Goal: Task Accomplishment & Management: Use online tool/utility

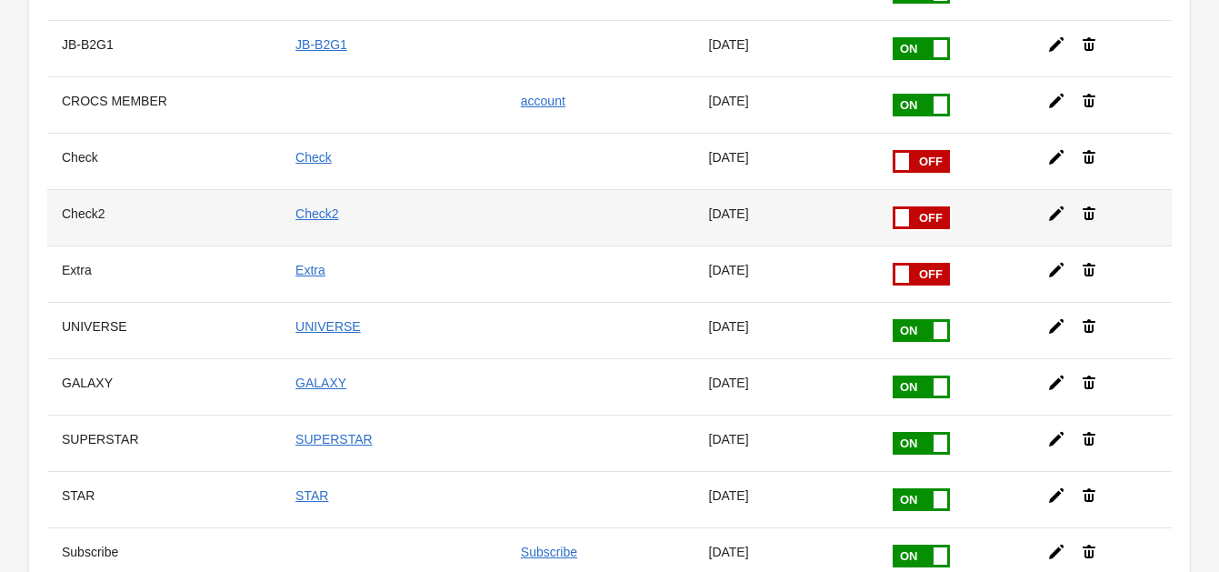
scroll to position [630, 0]
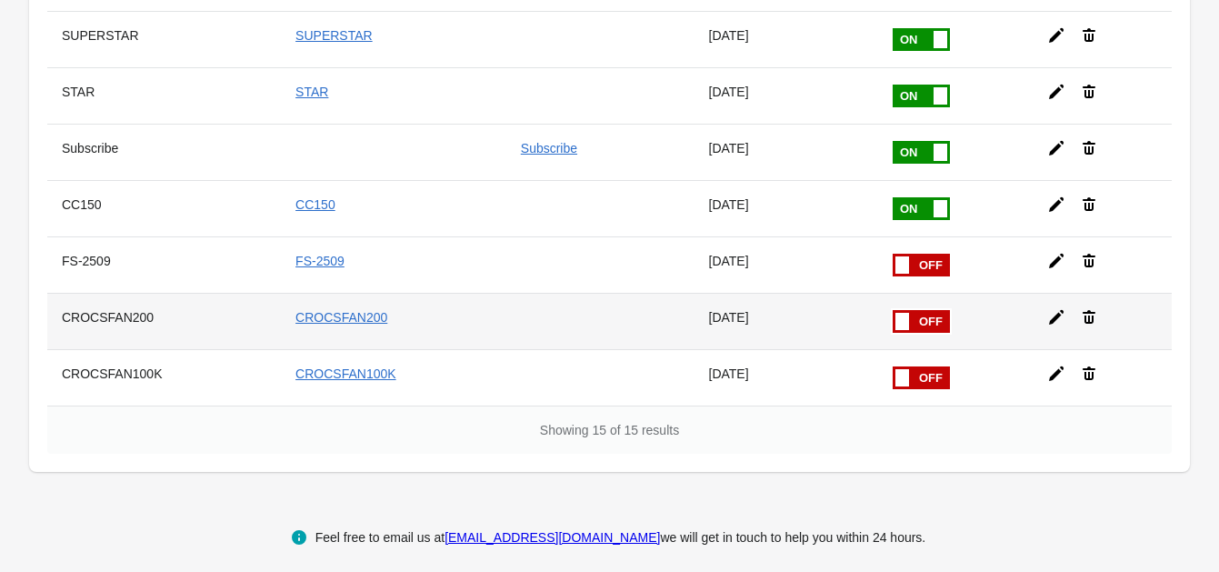
click at [1050, 310] on icon at bounding box center [1056, 317] width 15 height 15
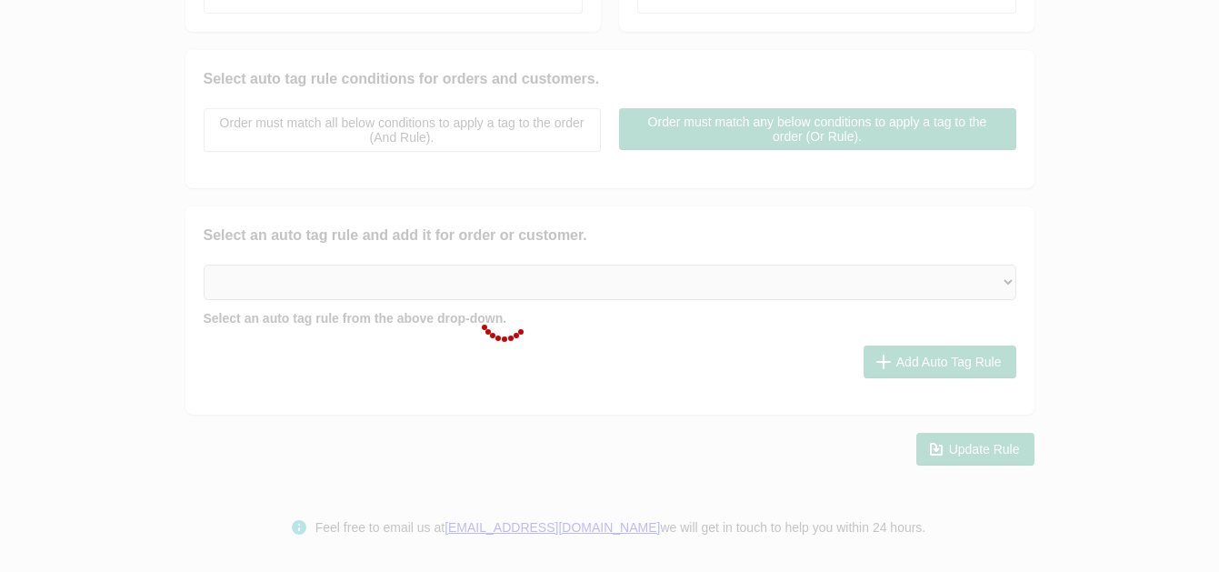
checkbox input "false"
type input "CROCSFAN200"
checkbox input "true"
type input "CROCSFAN200"
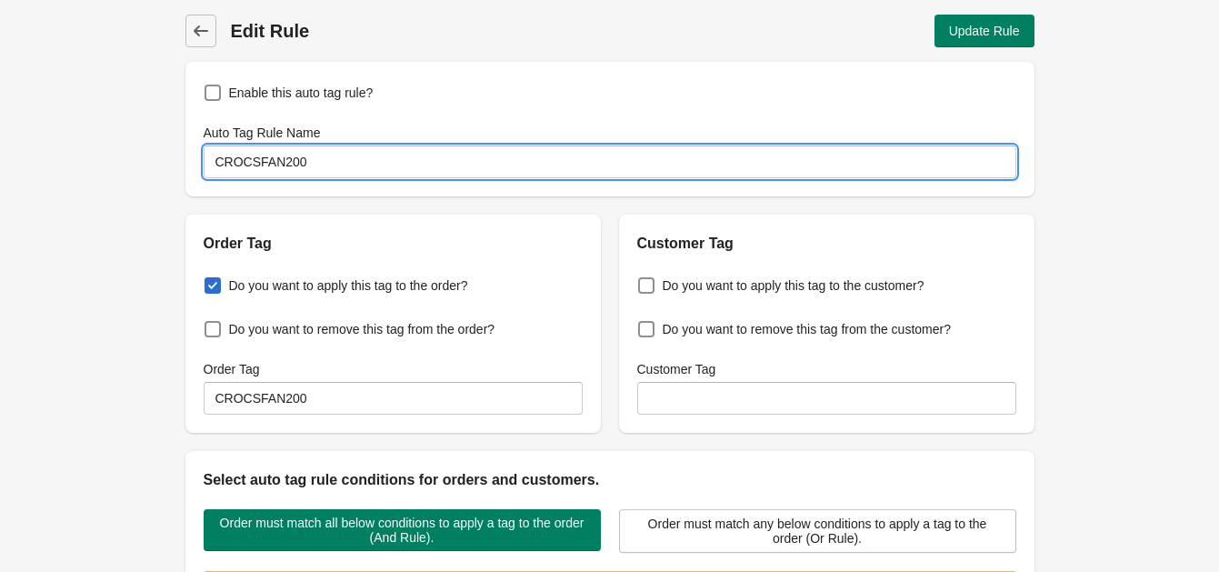
drag, startPoint x: 368, startPoint y: 165, endPoint x: -70, endPoint y: 143, distance: 438.8
click at [0, 143] on html "[DOMAIN_NAME] 2 Skip to content Back Edit Rule Update Rule Enable this auto tag…" at bounding box center [609, 286] width 1219 height 572
type input "D"
type input "Đ"
type input "DD-2509"
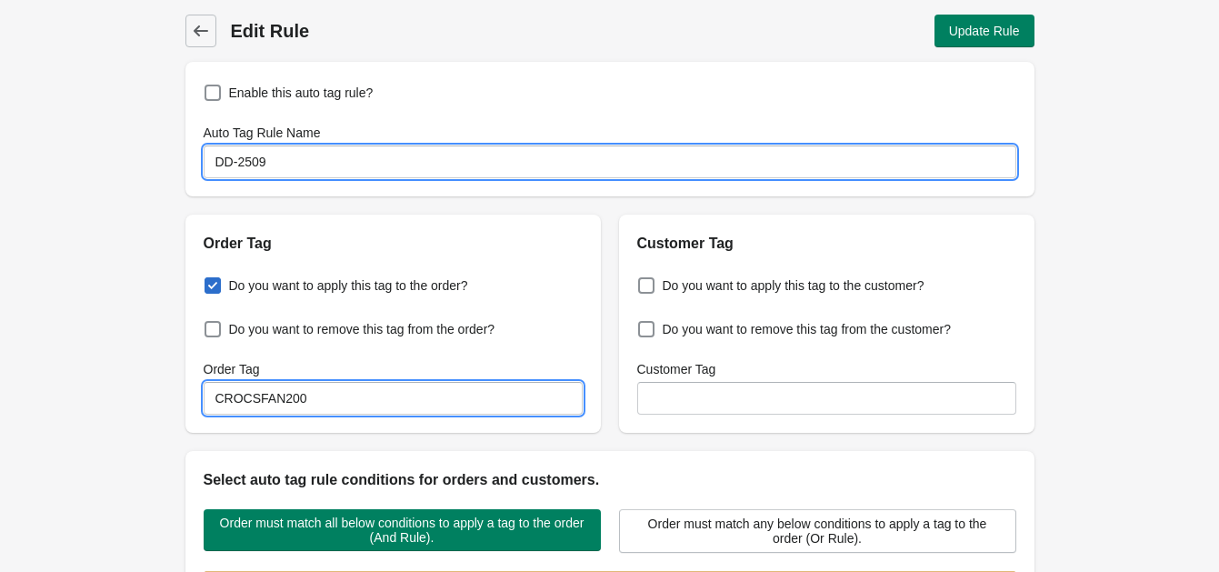
click at [254, 391] on input "CROCSFAN200" at bounding box center [393, 398] width 379 height 33
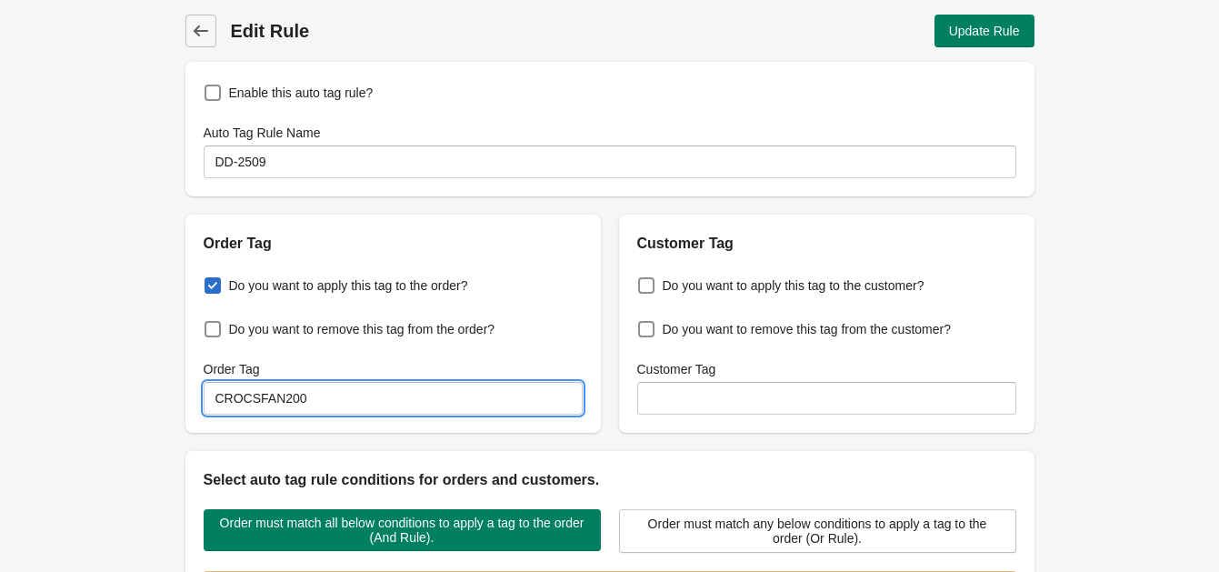
paste input "DD-2509"
type input "DD-2509"
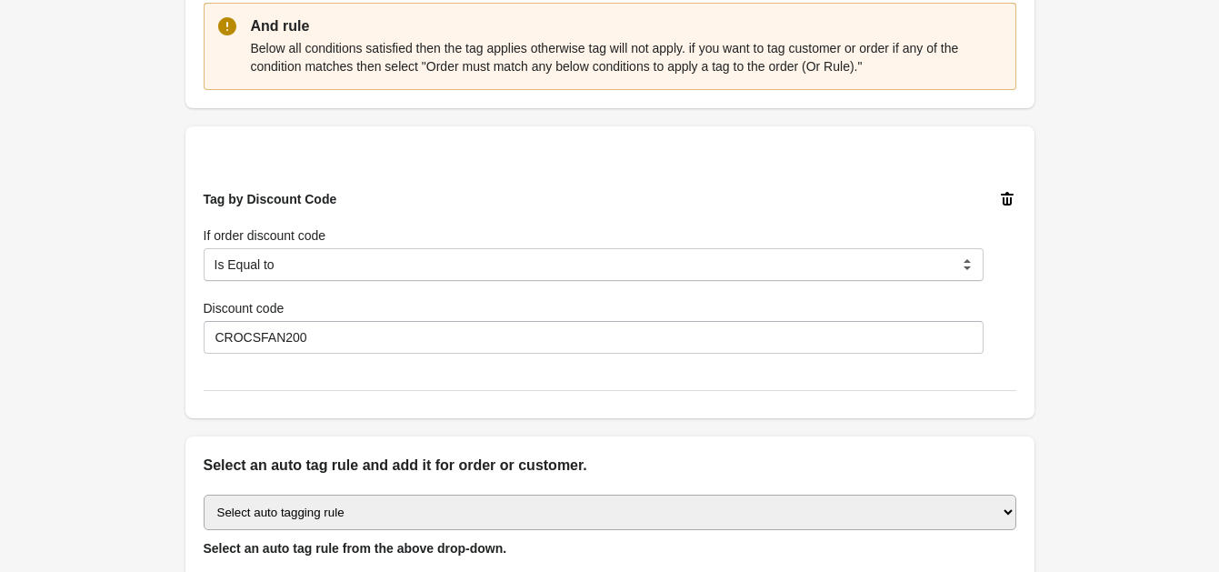
click at [1001, 196] on icon at bounding box center [1007, 199] width 18 height 18
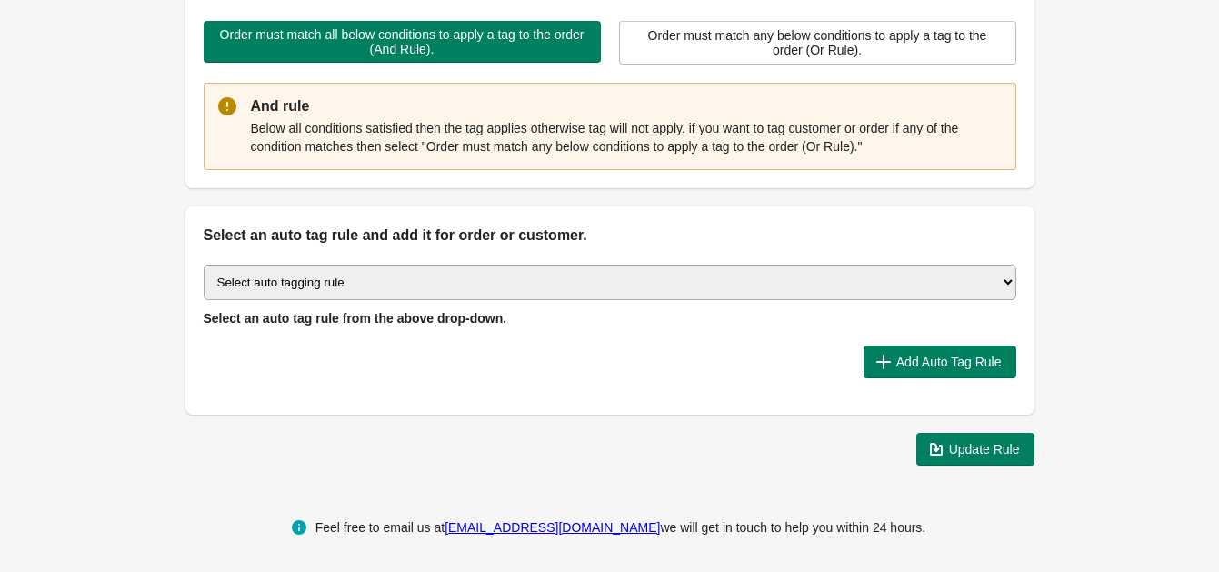
click at [346, 273] on select "Select auto tagging rule Tag by order amount Tag based on the order count (Volu…" at bounding box center [610, 282] width 813 height 35
drag, startPoint x: 1136, startPoint y: 197, endPoint x: 1086, endPoint y: 219, distance: 54.6
click at [328, 267] on select "Select auto tagging rule Tag by order amount Tag based on the order count (Volu…" at bounding box center [610, 282] width 813 height 35
select select "74"
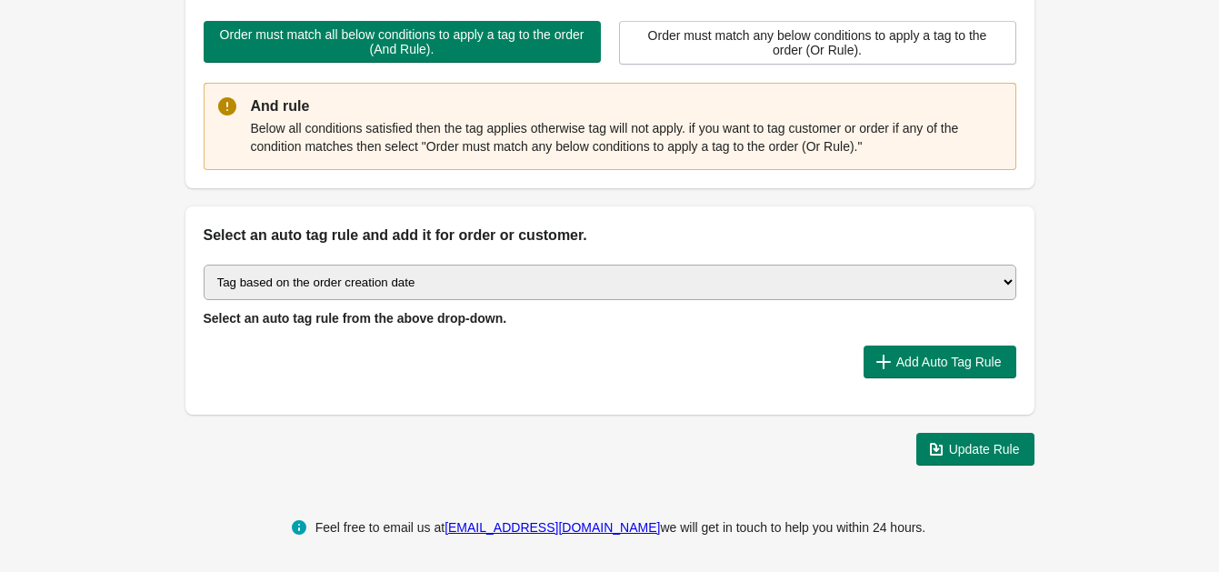
click at [204, 265] on select "Select auto tagging rule Tag by order amount Tag based on the order count (Volu…" at bounding box center [610, 282] width 813 height 35
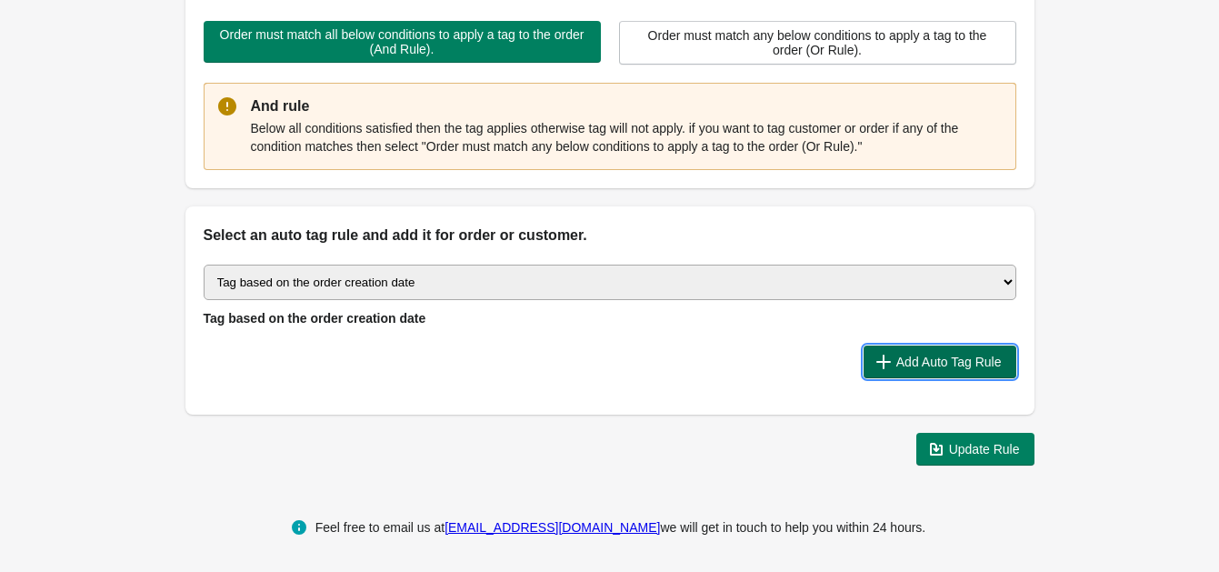
click at [952, 373] on button "Add Auto Tag Rule" at bounding box center [940, 361] width 153 height 33
select select "2"
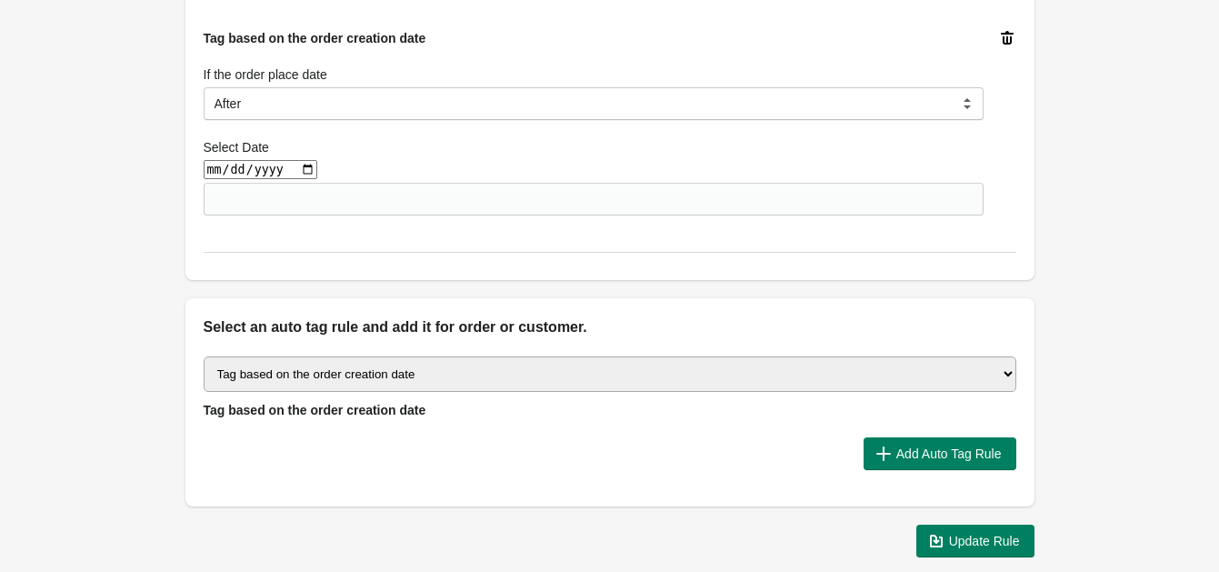
scroll to position [708, 0]
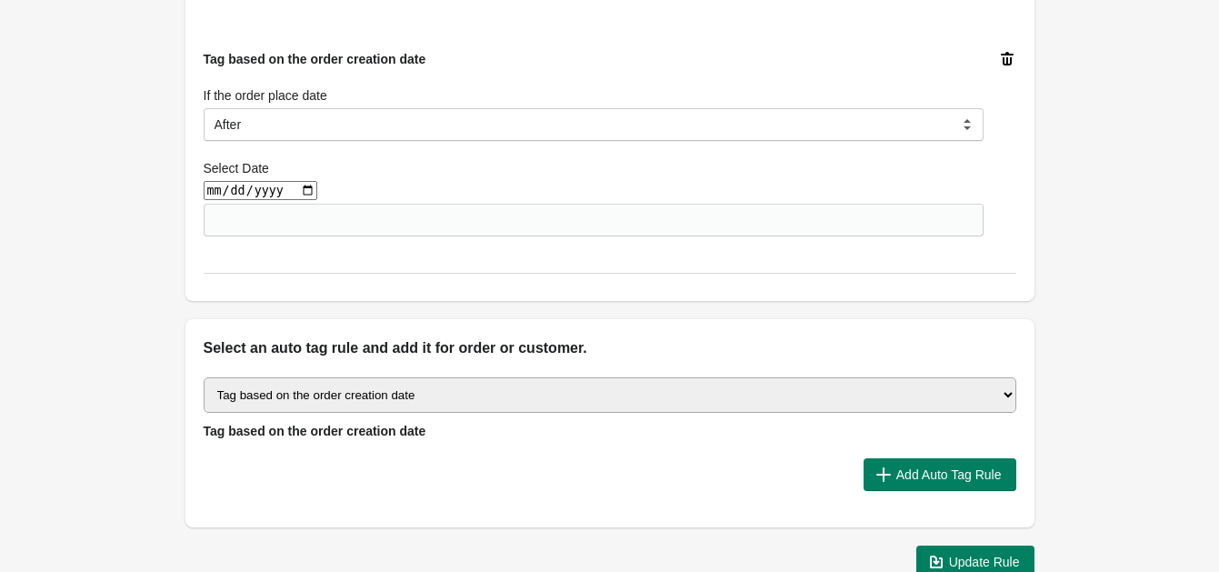
click at [295, 195] on input "date" at bounding box center [261, 190] width 114 height 19
type input "2025-09-05"
click at [712, 398] on select "Select auto tagging rule Tag by order amount Tag based on the order count (Volu…" at bounding box center [610, 394] width 813 height 35
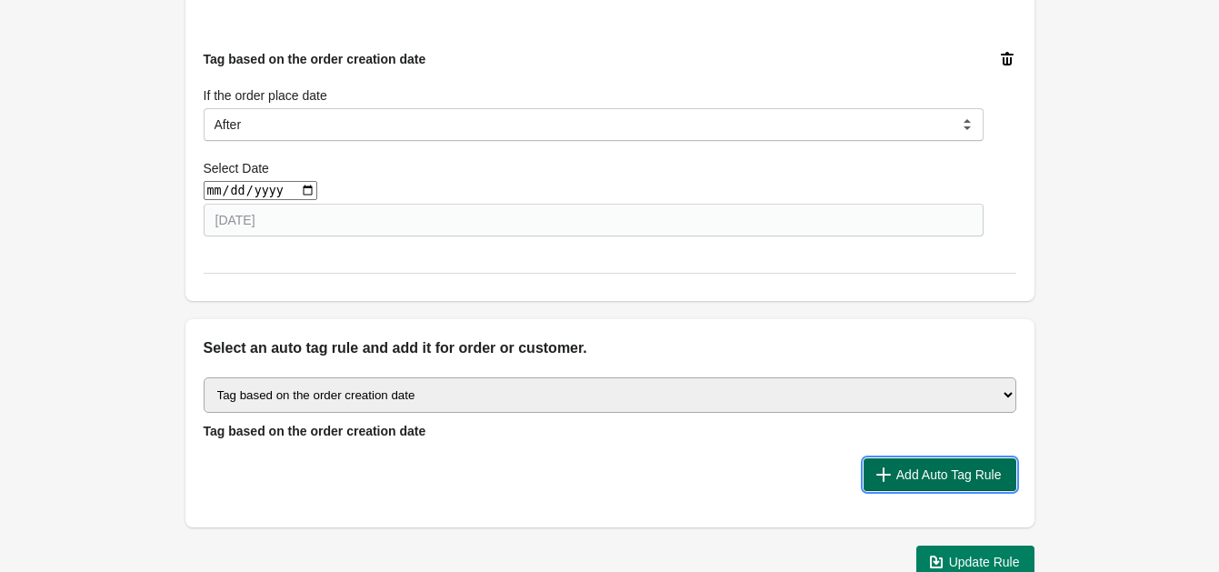
click at [940, 470] on span "Add Auto Tag Rule" at bounding box center [948, 474] width 105 height 15
select select "2"
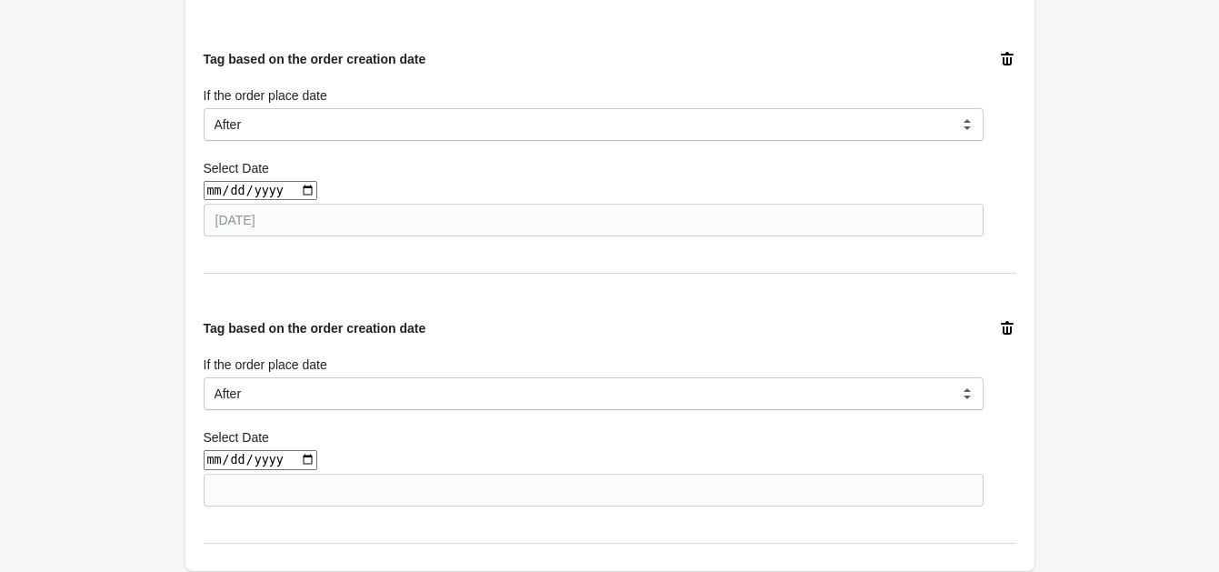
click at [302, 460] on input "date" at bounding box center [261, 459] width 114 height 19
click at [558, 322] on div "Tag based on the order creation date If the order place date Before After Equal…" at bounding box center [594, 412] width 780 height 186
click at [296, 464] on input "date" at bounding box center [261, 459] width 114 height 19
type input "2025-09-11"
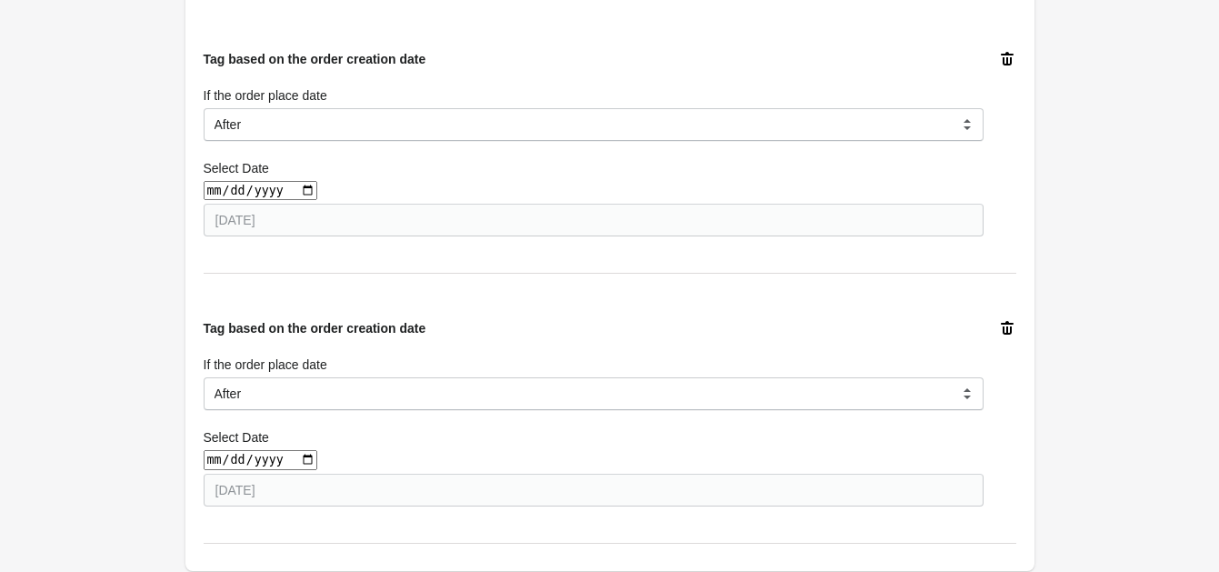
type input "2025-09-11"
click at [601, 299] on div "Tag based on the order creation date If the order place date Before After Equal…" at bounding box center [610, 413] width 813 height 260
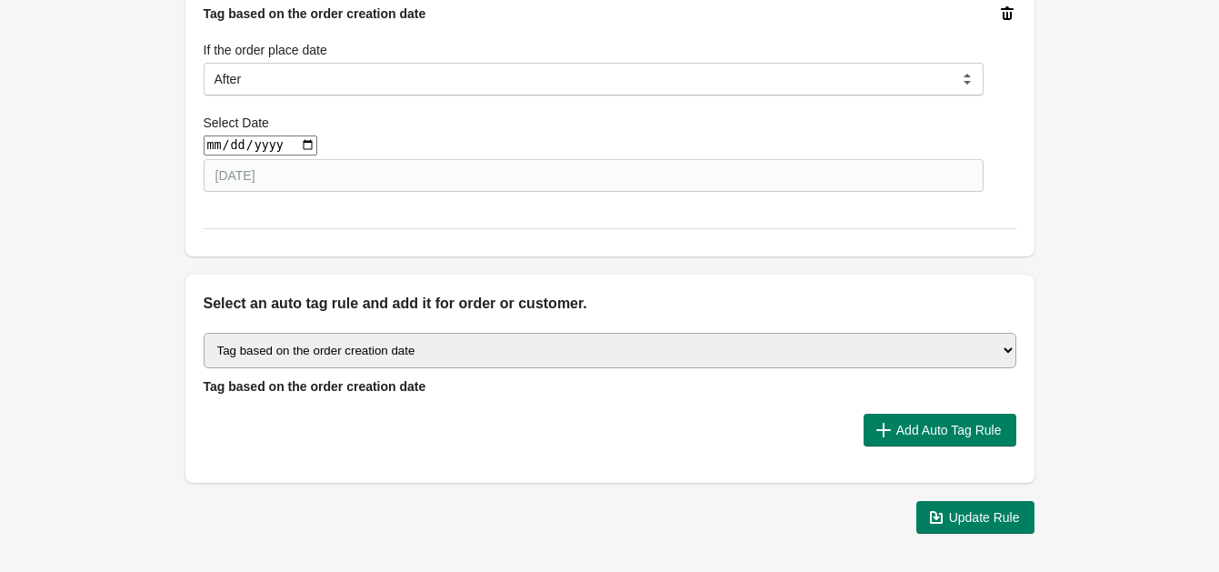
scroll to position [1091, 0]
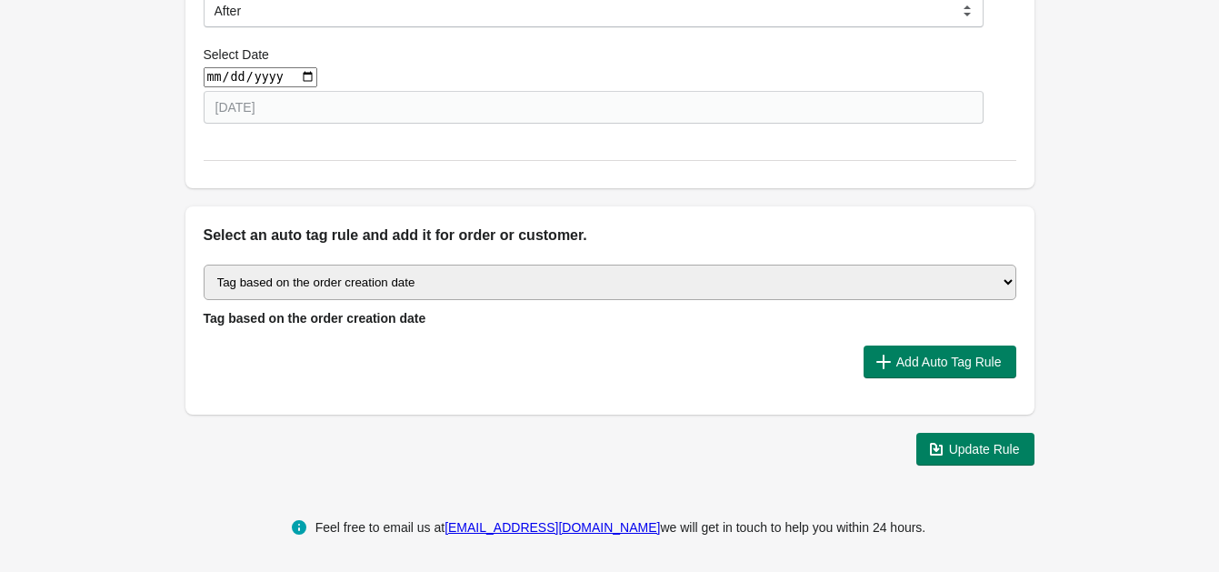
click at [427, 301] on div "Select auto tagging rule Tag by order amount Tag based on the order count (Volu…" at bounding box center [610, 296] width 813 height 63
click at [432, 285] on select "Select auto tagging rule Tag by order amount Tag based on the order count (Volu…" at bounding box center [610, 282] width 813 height 35
click at [350, 276] on select "Select auto tagging rule Tag by order amount Tag based on the order count (Volu…" at bounding box center [610, 282] width 813 height 35
click at [204, 265] on select "Select auto tagging rule Tag by order amount Tag based on the order count (Volu…" at bounding box center [610, 282] width 813 height 35
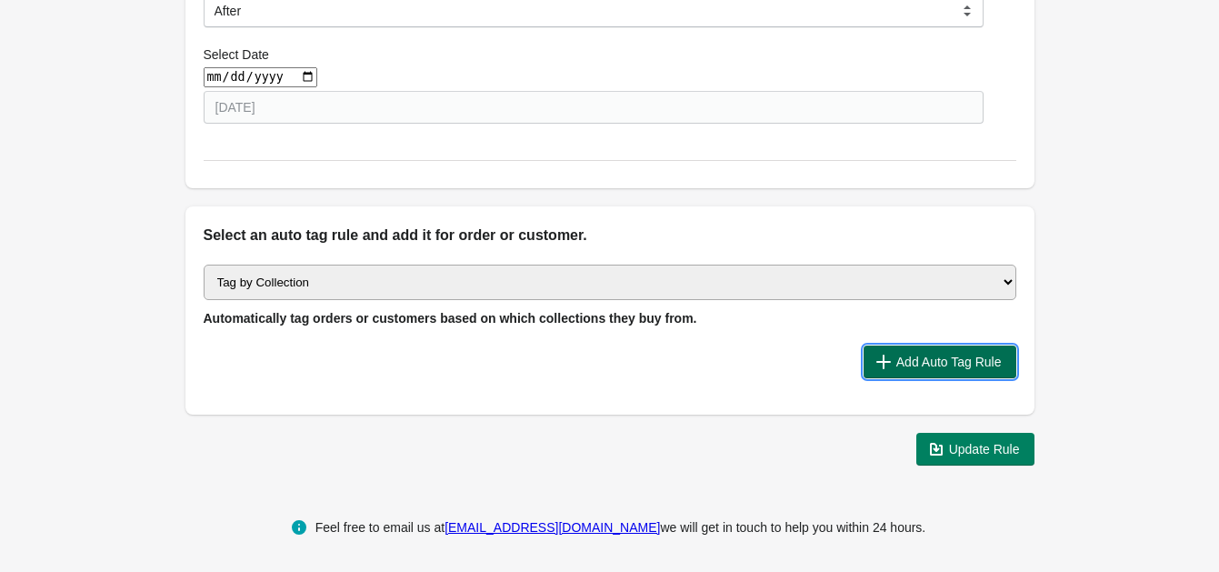
click at [923, 358] on span "Add Auto Tag Rule" at bounding box center [948, 362] width 105 height 15
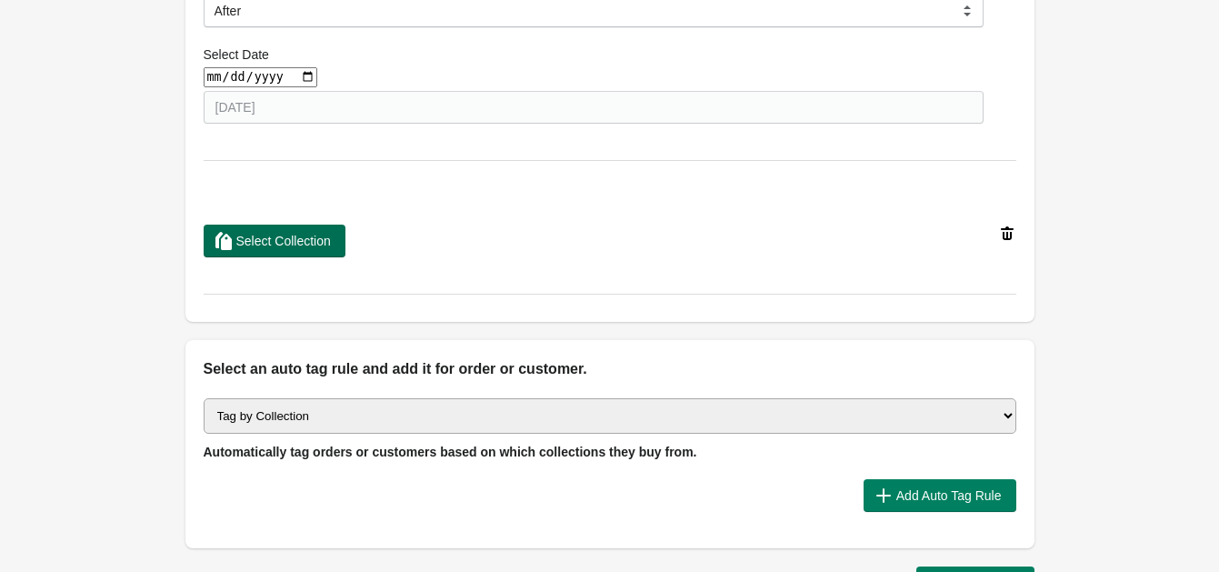
click at [318, 234] on span "Select Collection" at bounding box center [283, 241] width 95 height 15
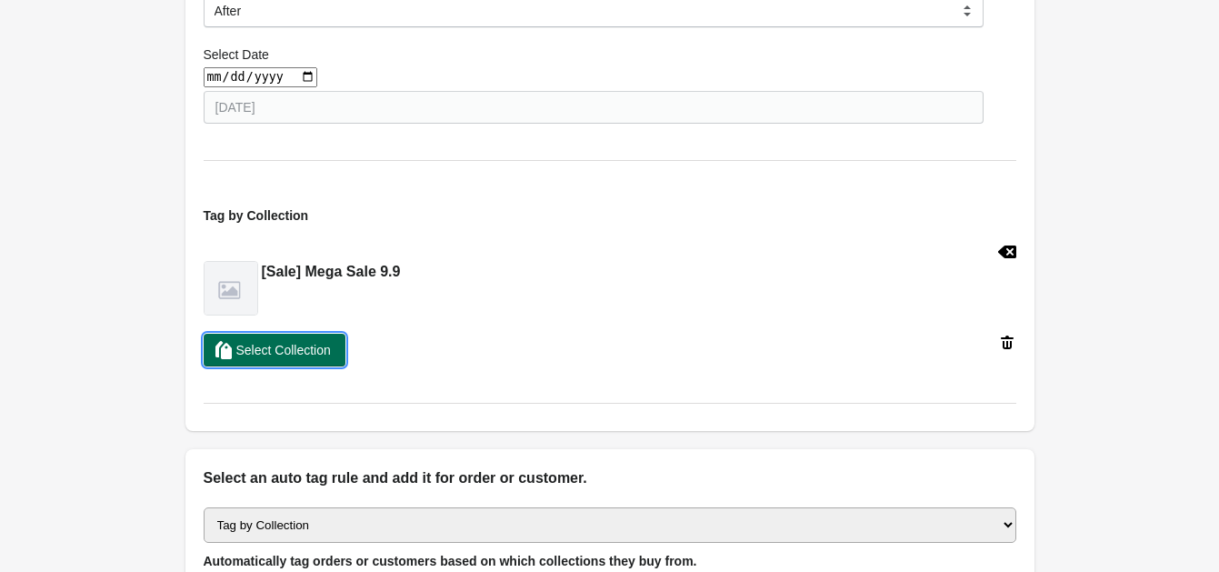
click at [291, 349] on span "Select Collection" at bounding box center [283, 350] width 95 height 15
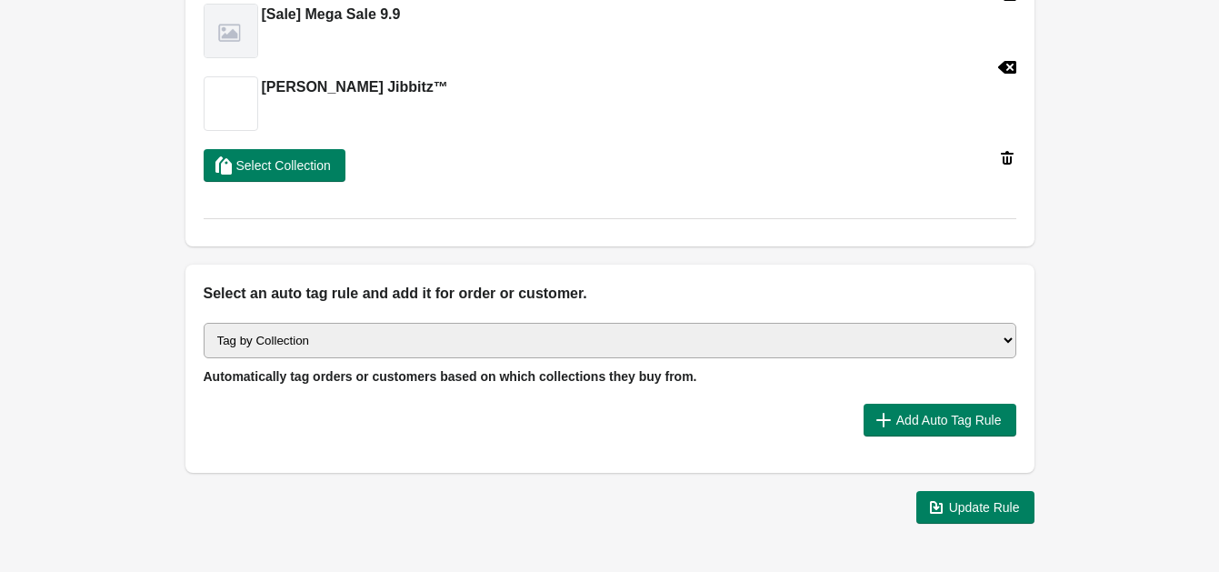
scroll to position [1364, 0]
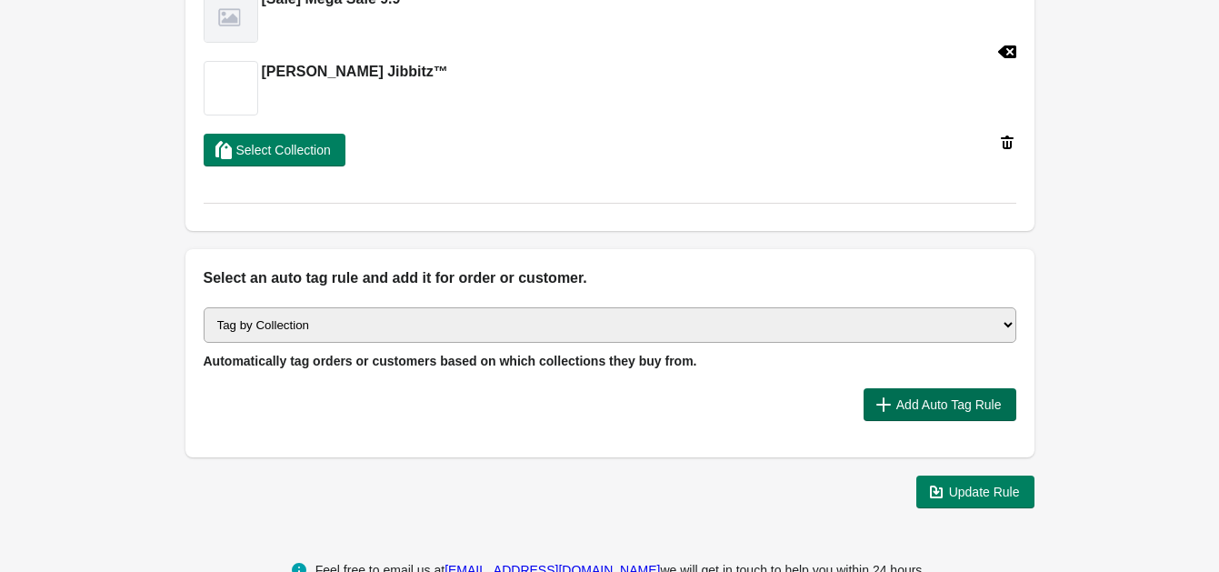
click at [909, 404] on span "Add Auto Tag Rule" at bounding box center [948, 404] width 105 height 15
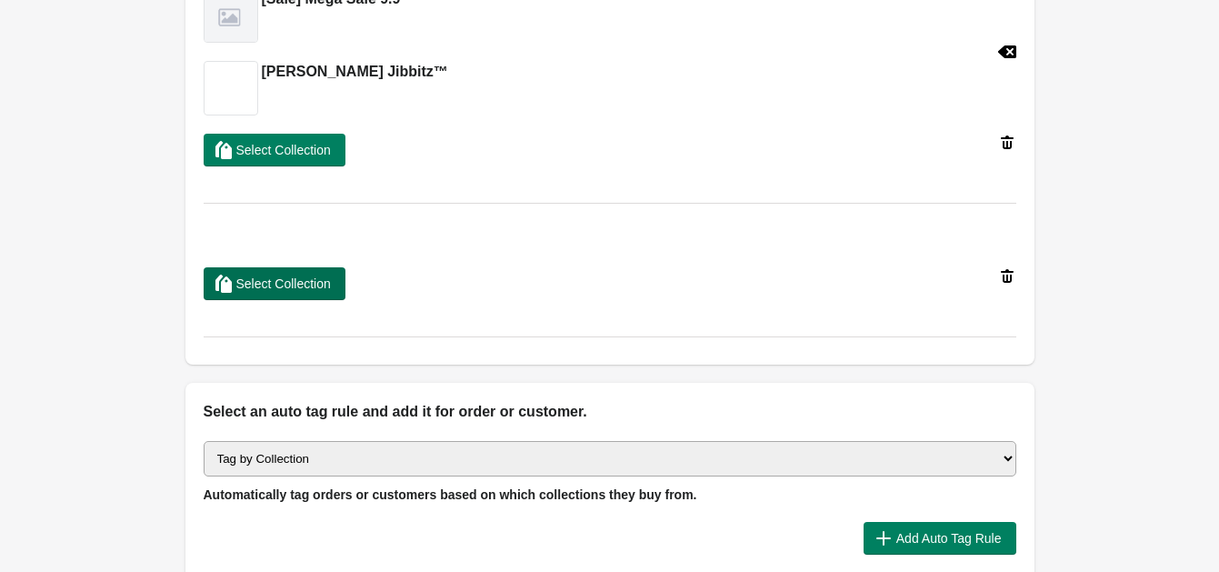
click at [280, 283] on span "Select Collection" at bounding box center [283, 283] width 95 height 15
click at [1014, 275] on icon at bounding box center [1007, 276] width 18 height 18
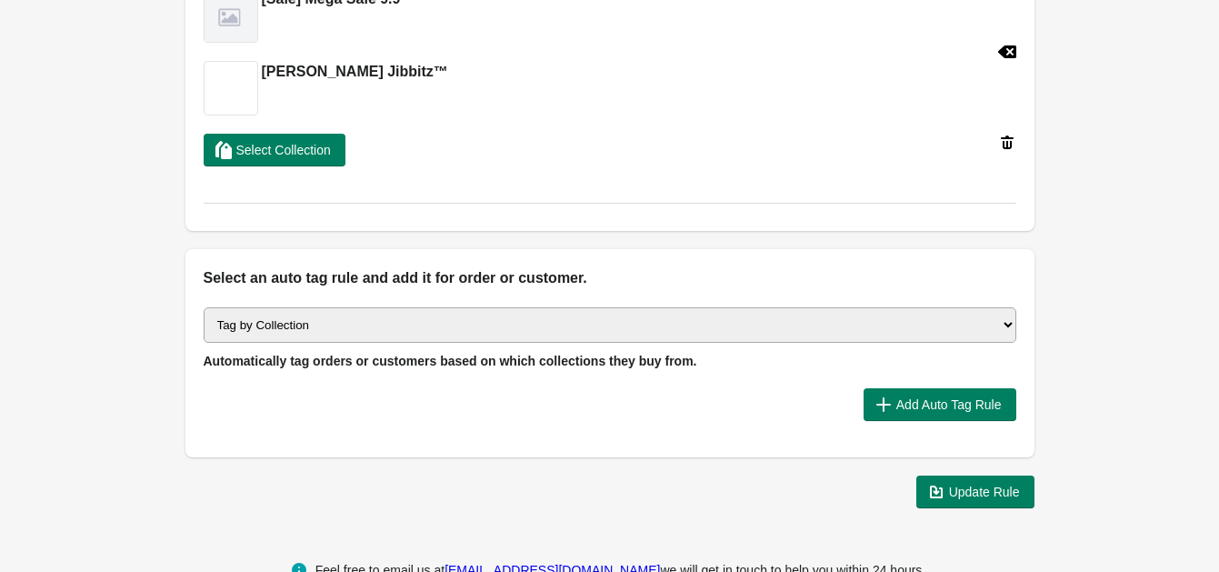
drag, startPoint x: 235, startPoint y: 324, endPoint x: 250, endPoint y: 313, distance: 18.2
click at [235, 324] on select "Select auto tagging rule Tag by order amount Tag based on the order count (Volu…" at bounding box center [610, 324] width 813 height 35
select select "3"
click at [204, 307] on select "Select auto tagging rule Tag by order amount Tag based on the order count (Volu…" at bounding box center [610, 324] width 813 height 35
click at [949, 405] on span "Add Auto Tag Rule" at bounding box center [948, 404] width 105 height 15
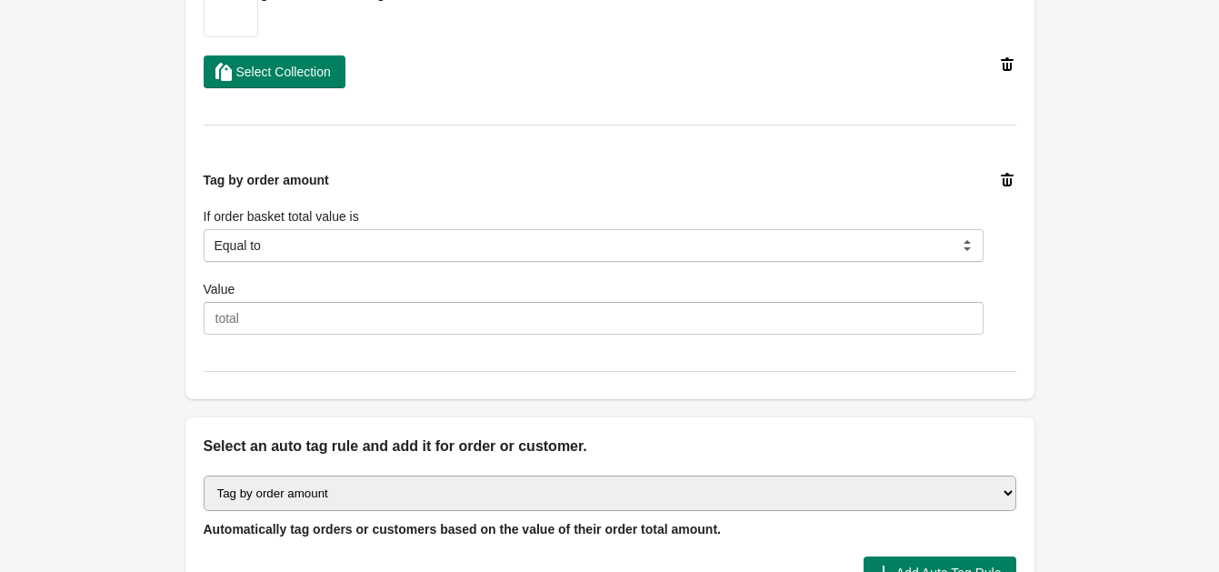
scroll to position [1476, 0]
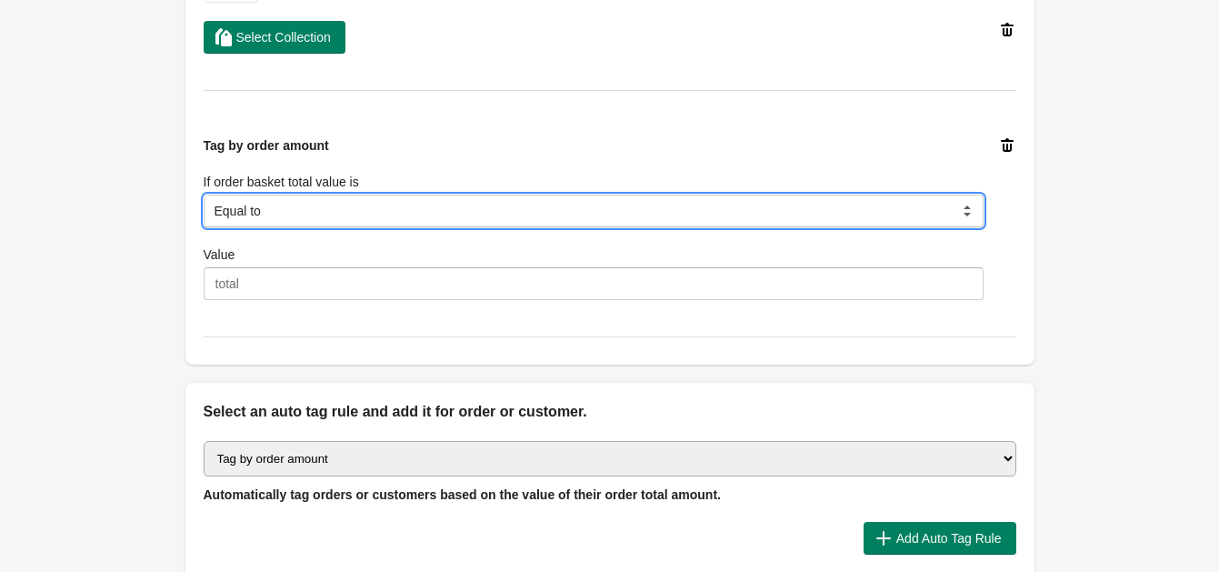
click at [301, 215] on select "Equal to Greater than Less than" at bounding box center [594, 211] width 780 height 33
select select "2"
click at [204, 195] on select "Equal to Greater than Less than" at bounding box center [594, 211] width 780 height 33
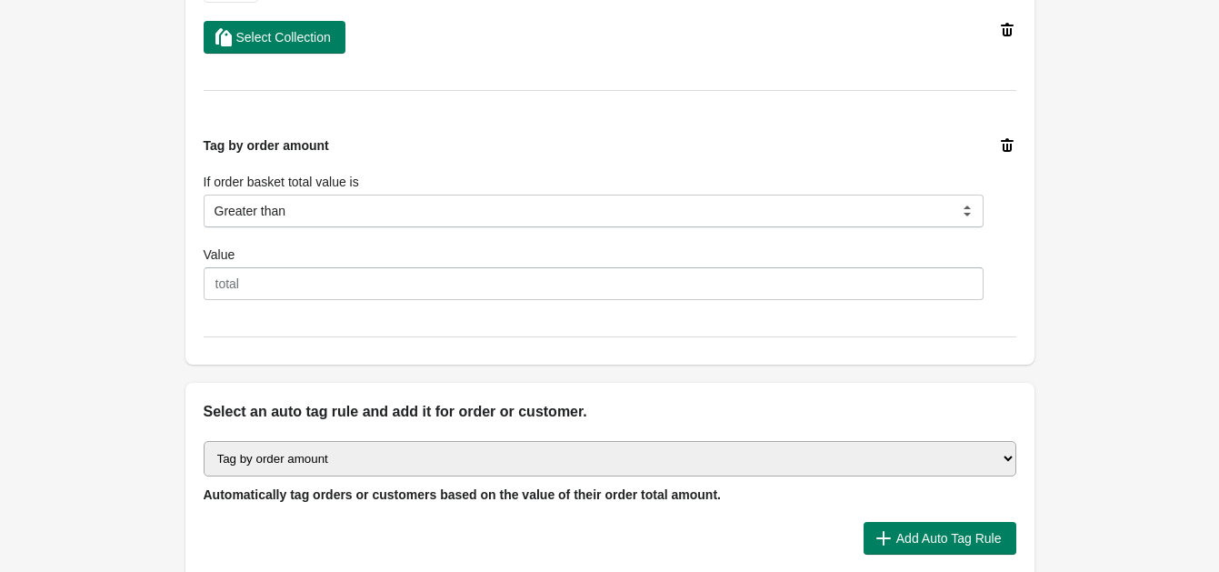
click at [259, 301] on div "Tag by order amount If order basket total value is Equal to Greater than Less t…" at bounding box center [610, 218] width 813 height 237
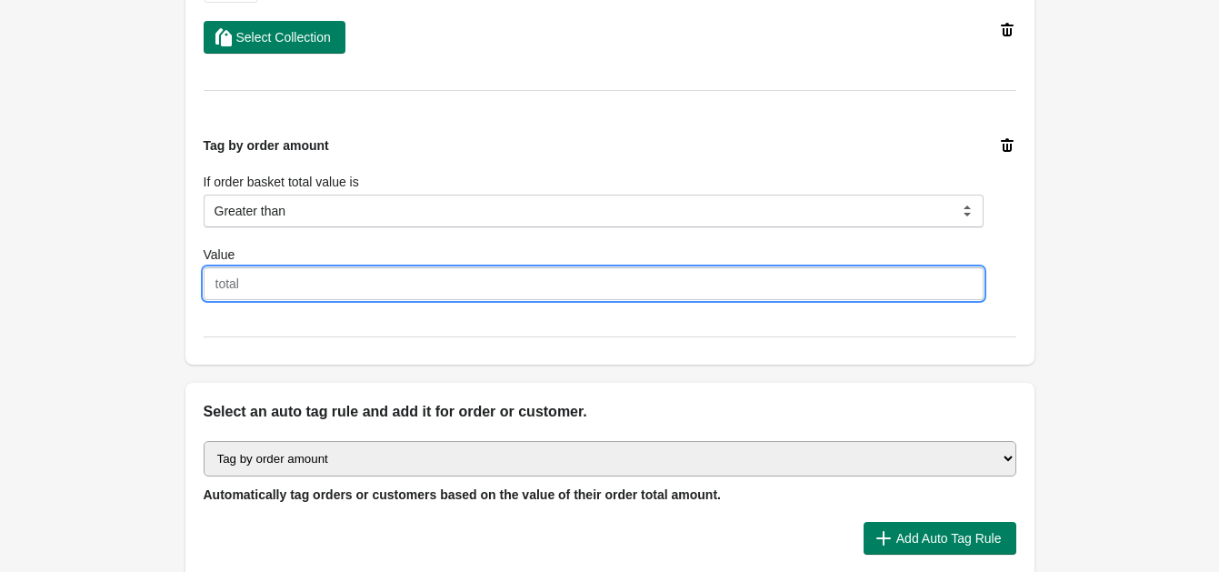
click at [280, 285] on input "Value" at bounding box center [594, 283] width 780 height 33
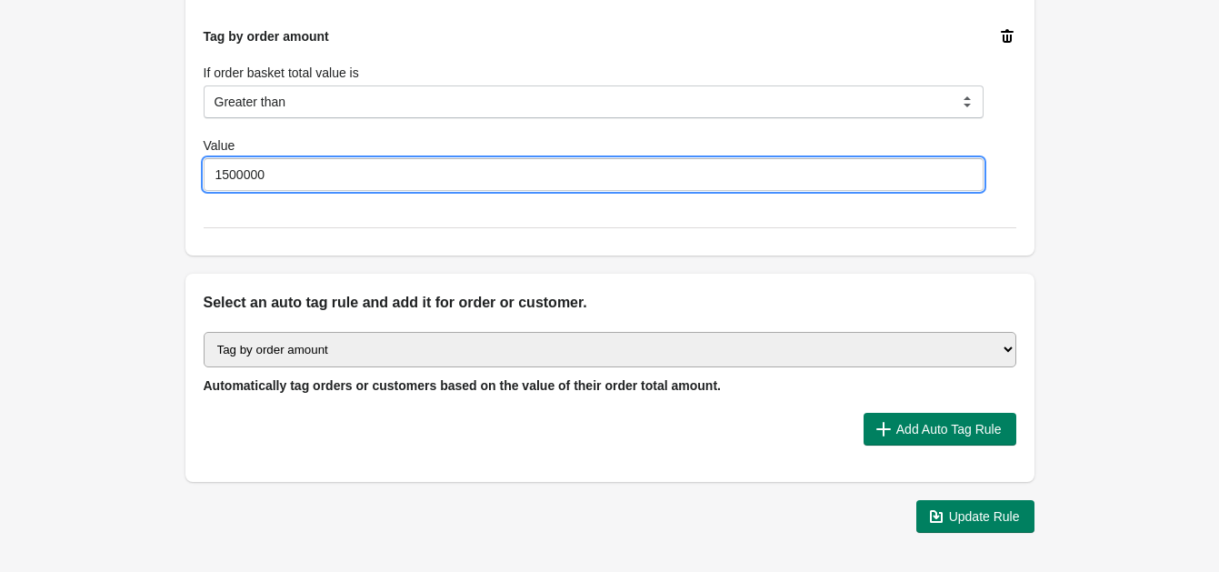
scroll to position [1590, 0]
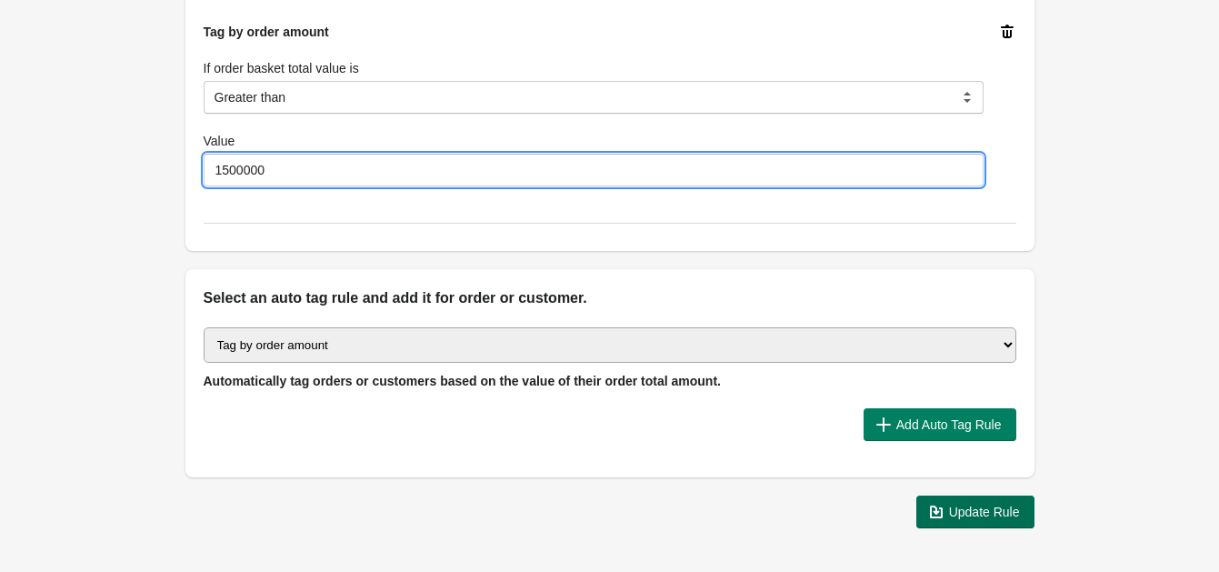
type input "1500000"
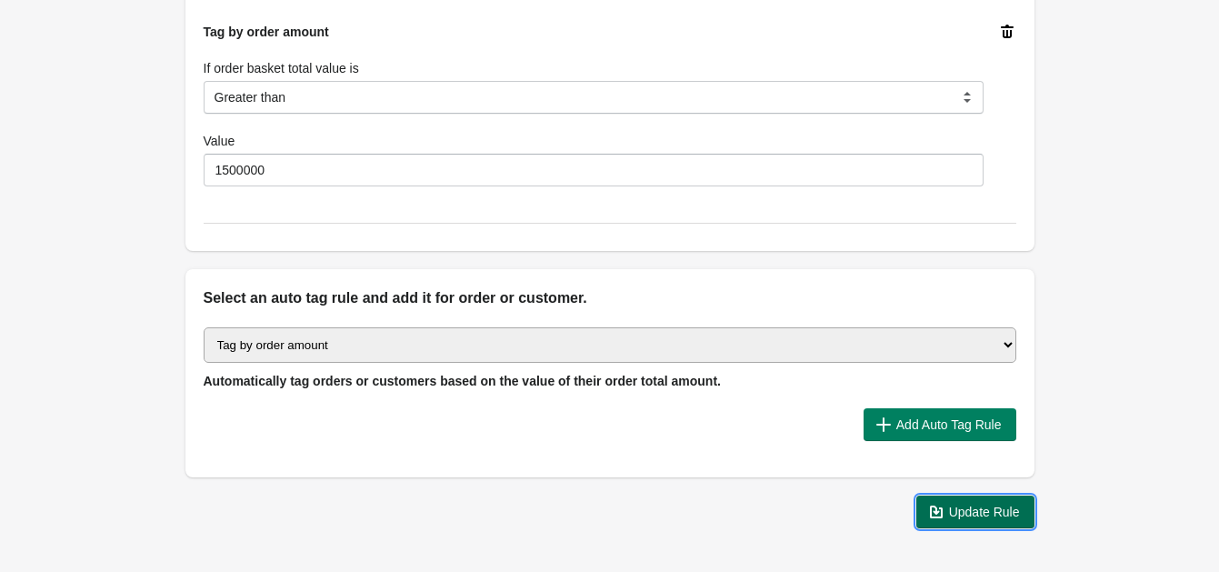
click at [963, 510] on span "Update Rule" at bounding box center [984, 512] width 71 height 15
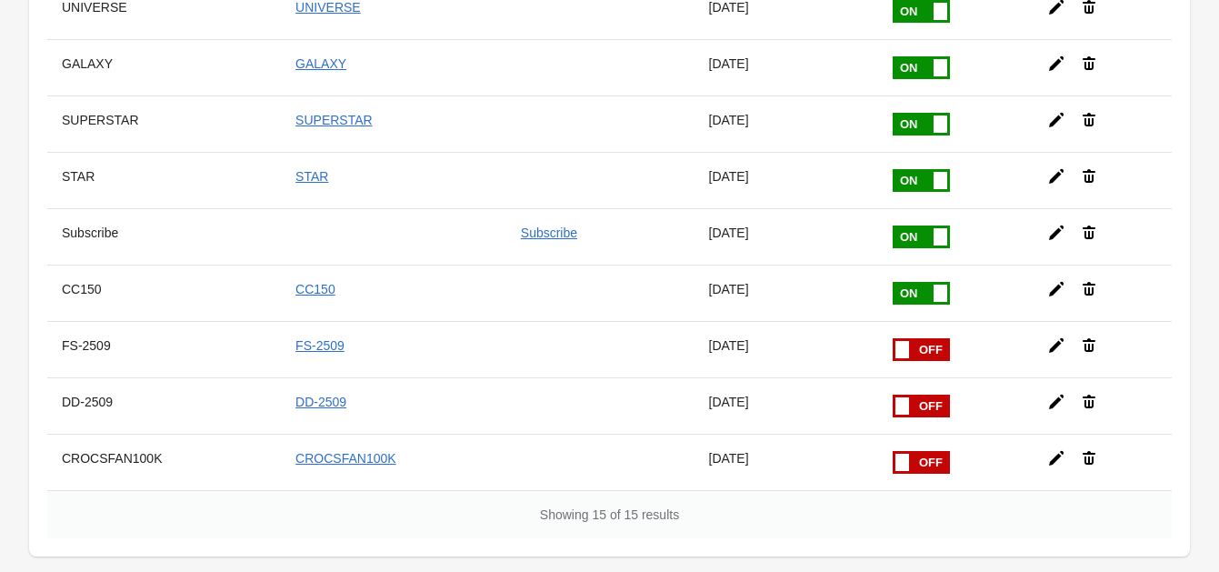
scroll to position [630, 0]
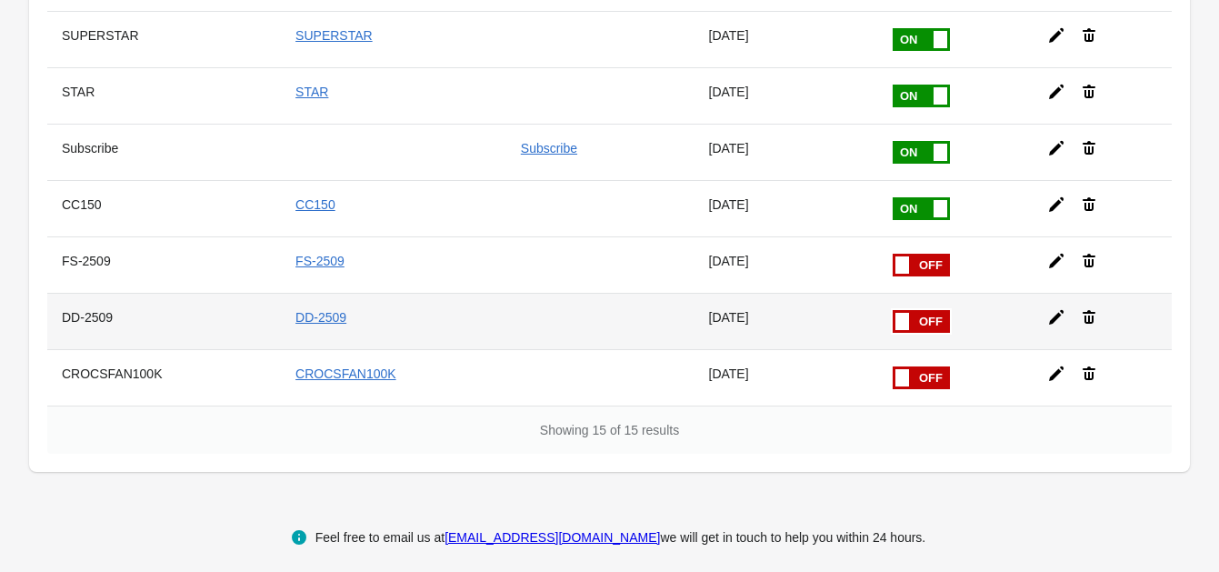
click at [904, 310] on span at bounding box center [893, 310] width 115 height 0
click at [0, 0] on input "checkbox" at bounding box center [0, 0] width 0 height 0
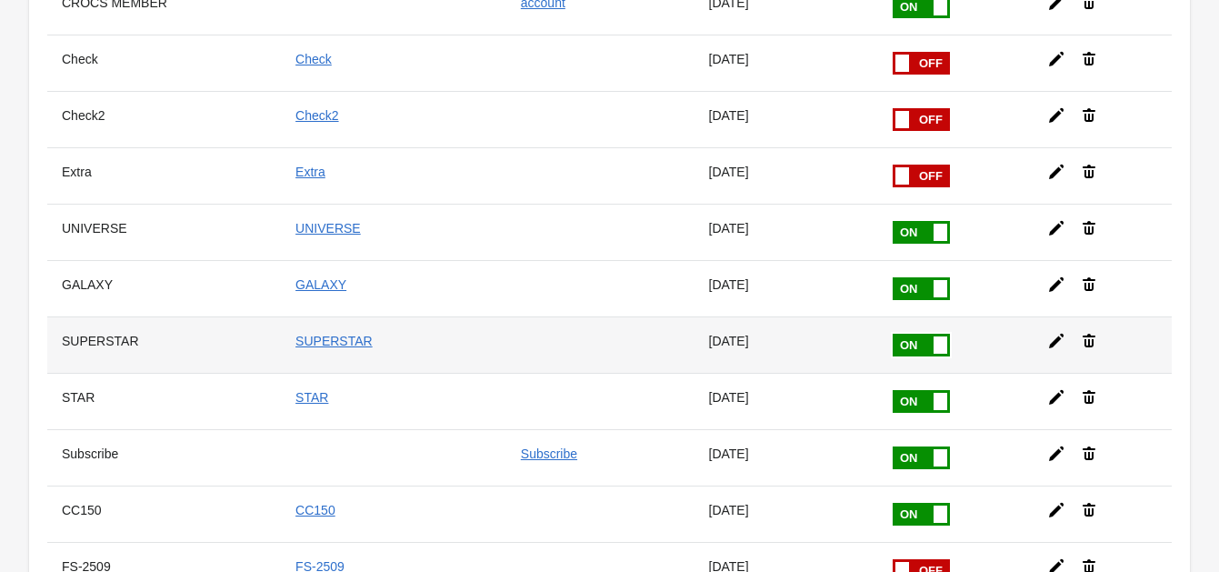
scroll to position [289, 0]
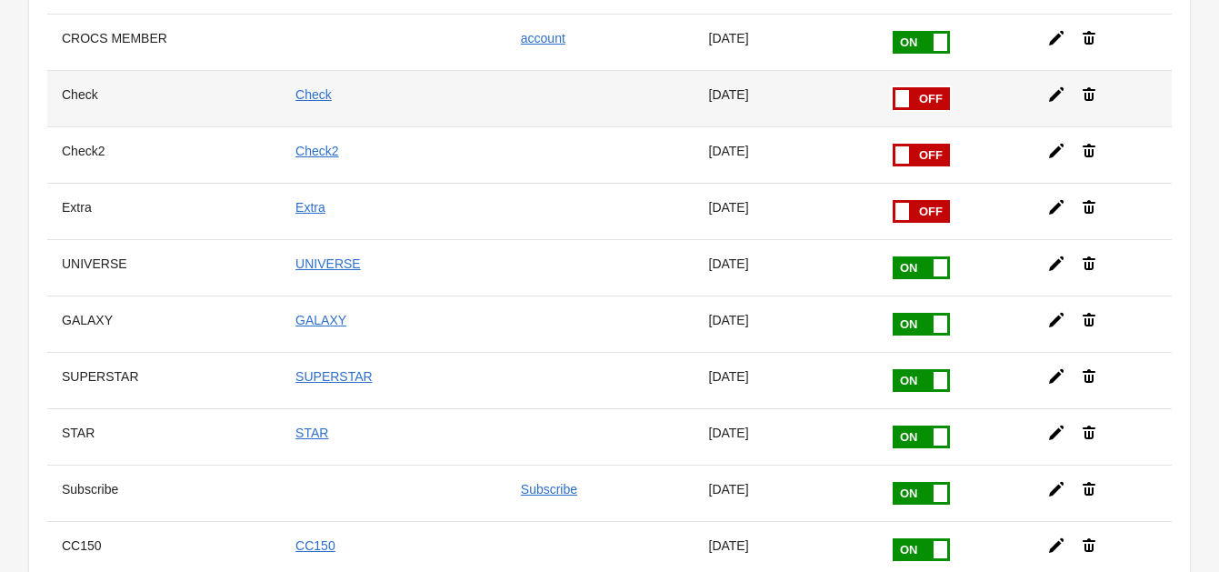
click at [1049, 95] on icon at bounding box center [1056, 94] width 15 height 15
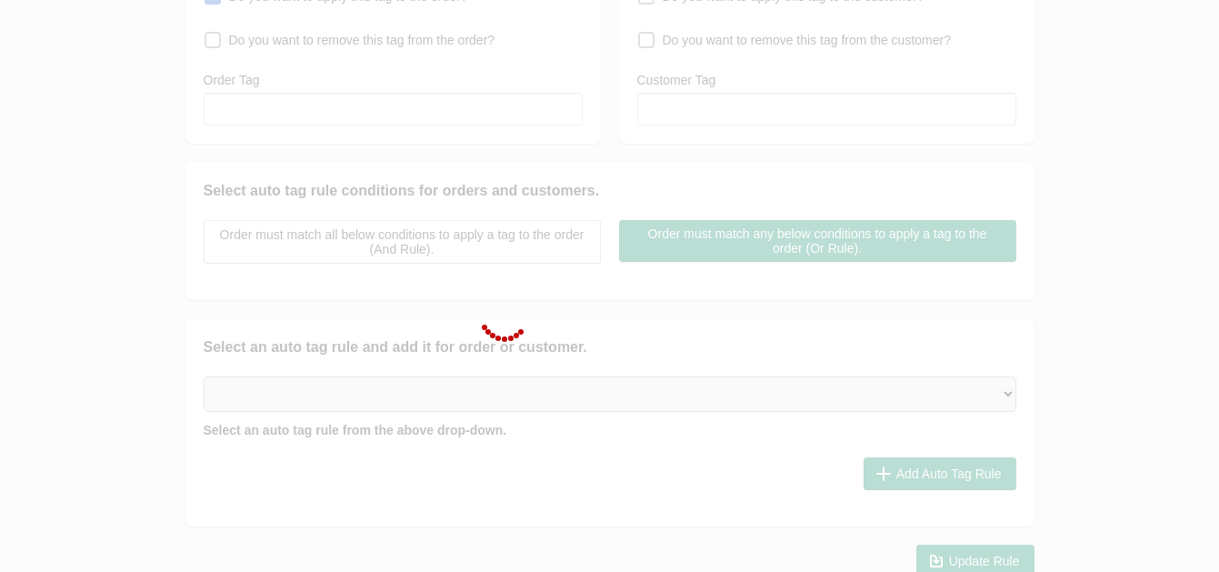
checkbox input "false"
type input "Check"
checkbox input "true"
type input "Check"
select select "2"
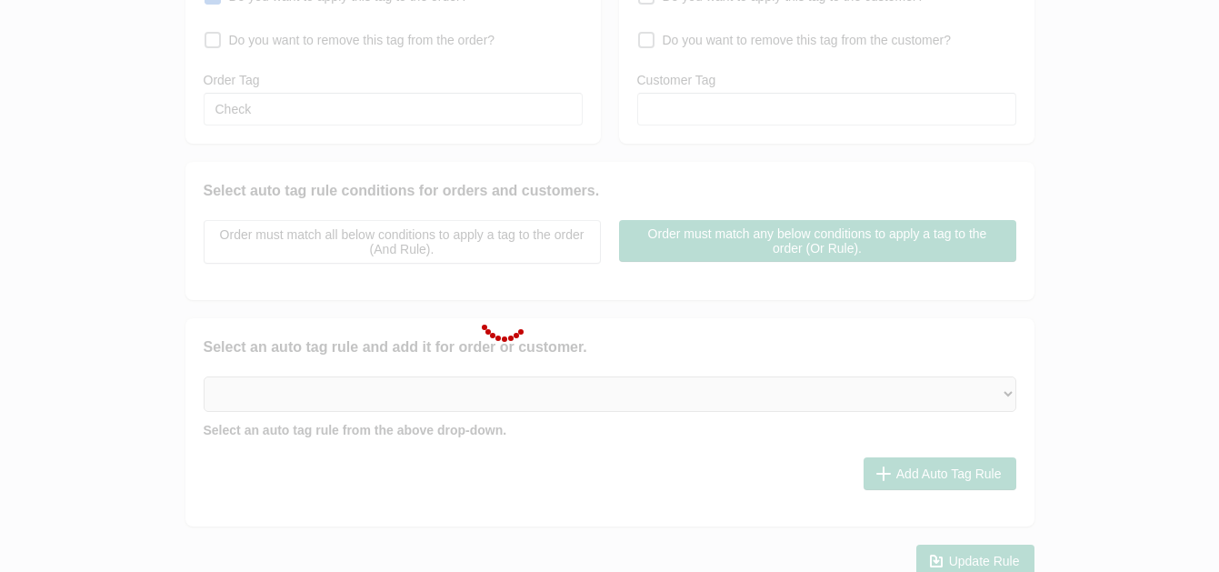
select select "2"
select select "3"
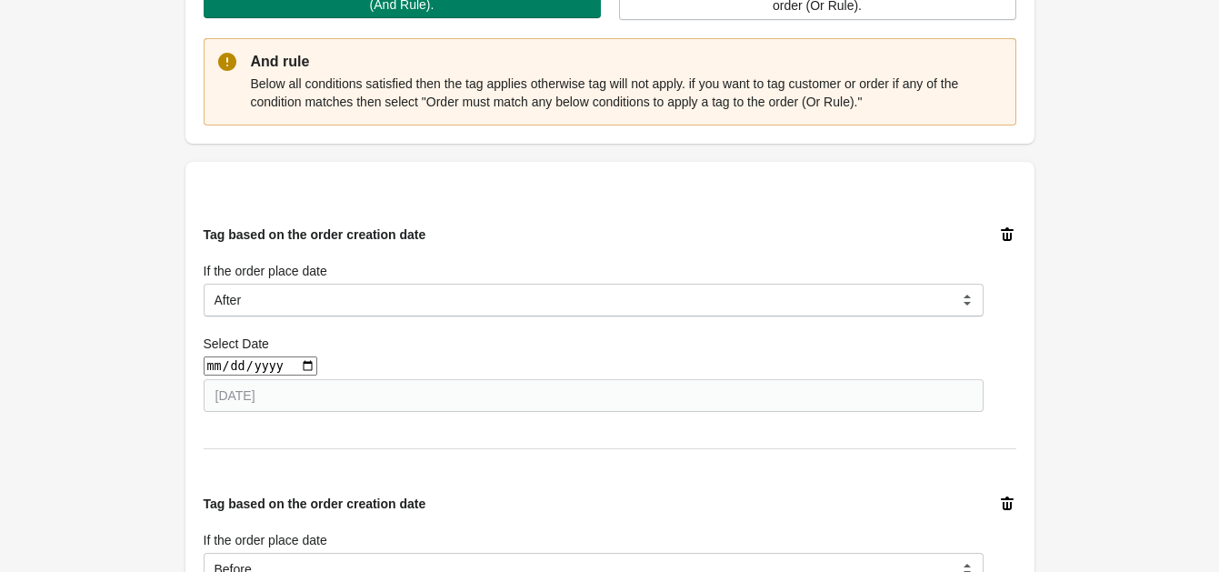
scroll to position [568, 0]
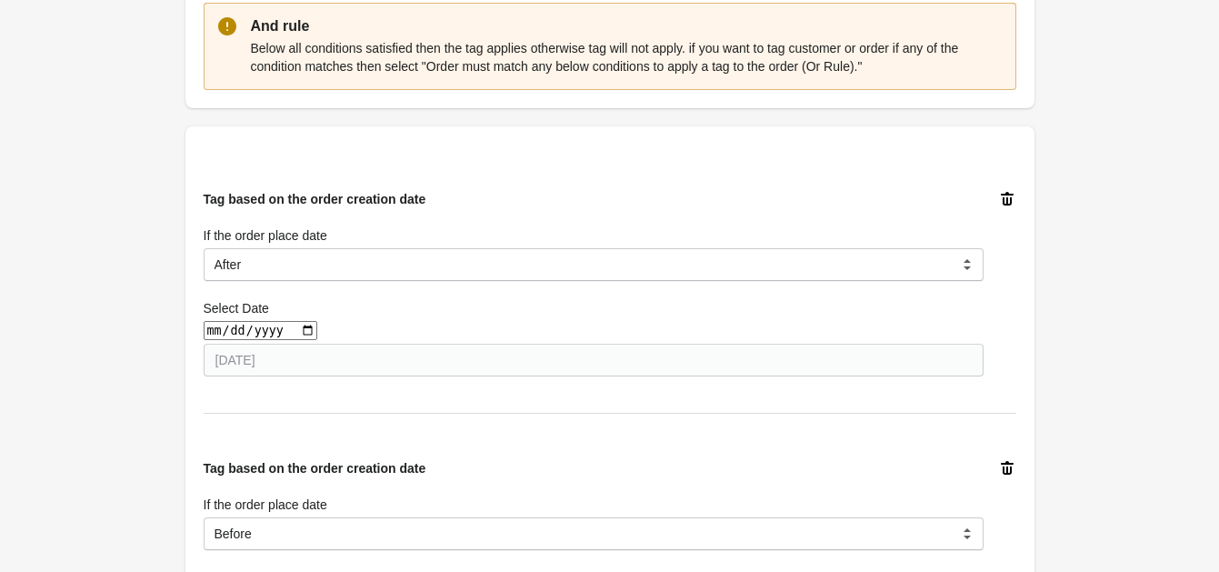
click at [298, 333] on input "date" at bounding box center [261, 330] width 114 height 19
type input "2025-09-05"
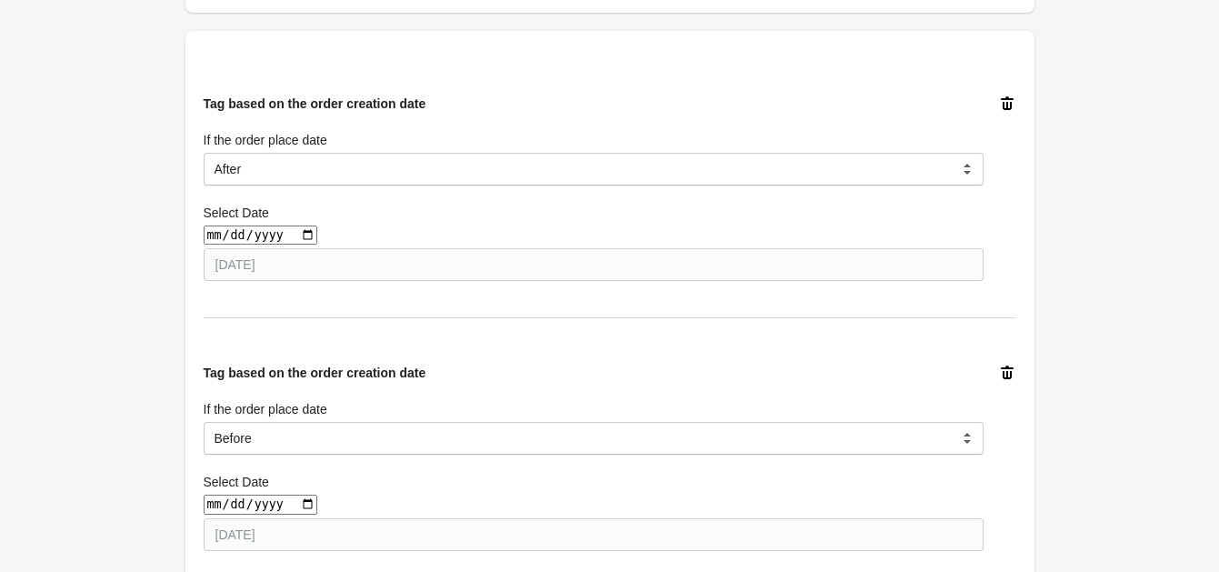
scroll to position [795, 0]
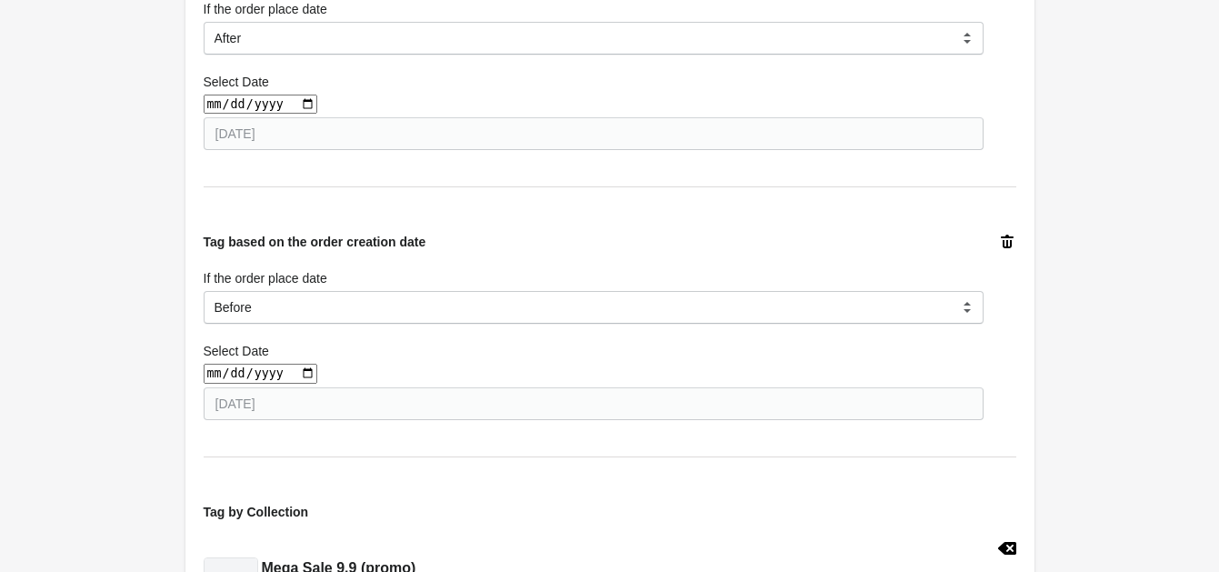
click at [300, 379] on input "date" at bounding box center [261, 373] width 114 height 19
type input "2025-09-11"
click at [399, 360] on div "Select Date 2025-09-11 2025-09-11" at bounding box center [594, 378] width 780 height 81
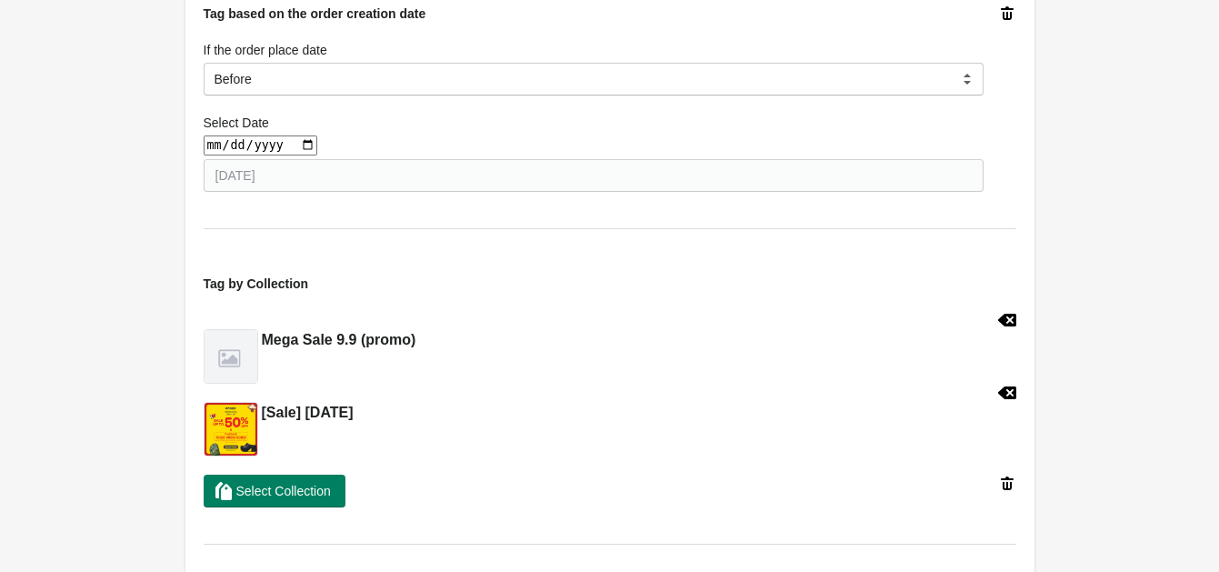
click at [1010, 389] on icon at bounding box center [1006, 392] width 18 height 13
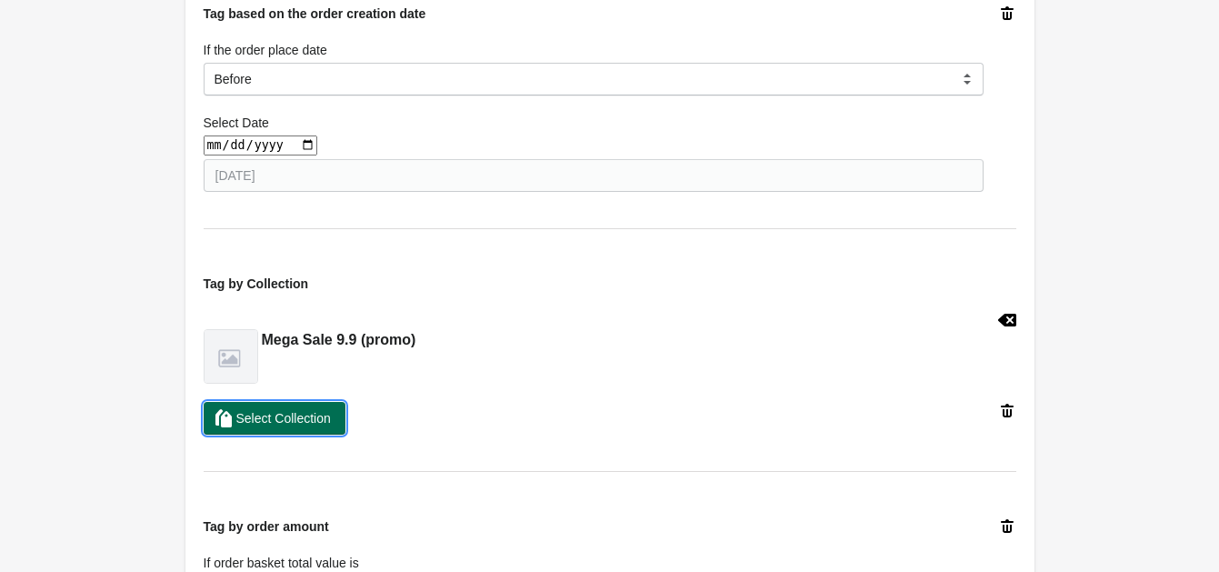
click at [294, 417] on span "Select Collection" at bounding box center [283, 418] width 95 height 15
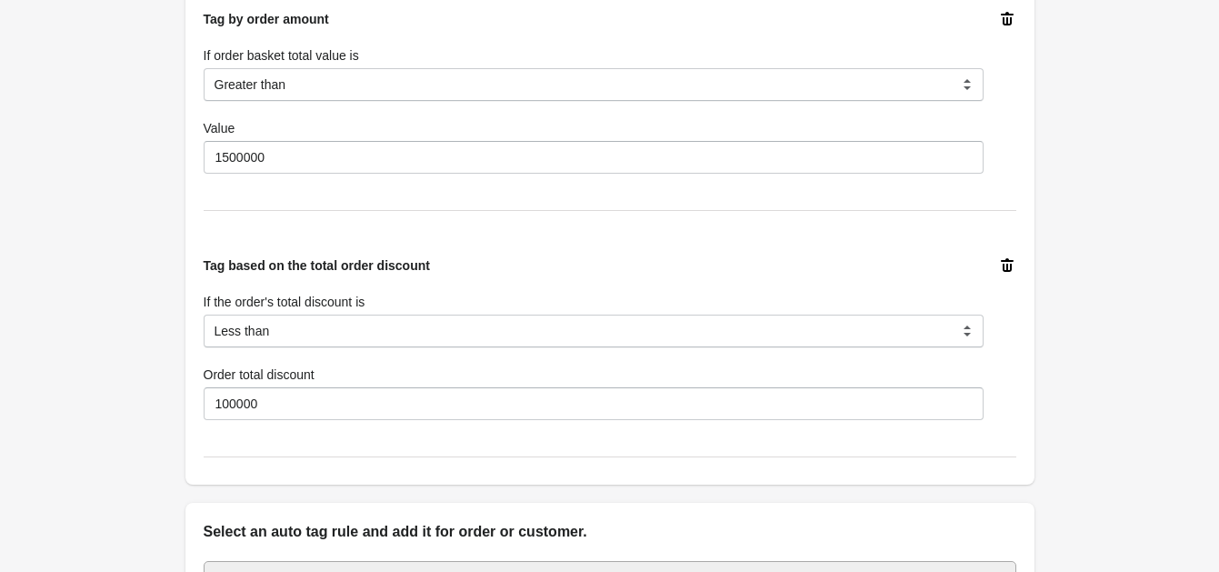
scroll to position [1704, 0]
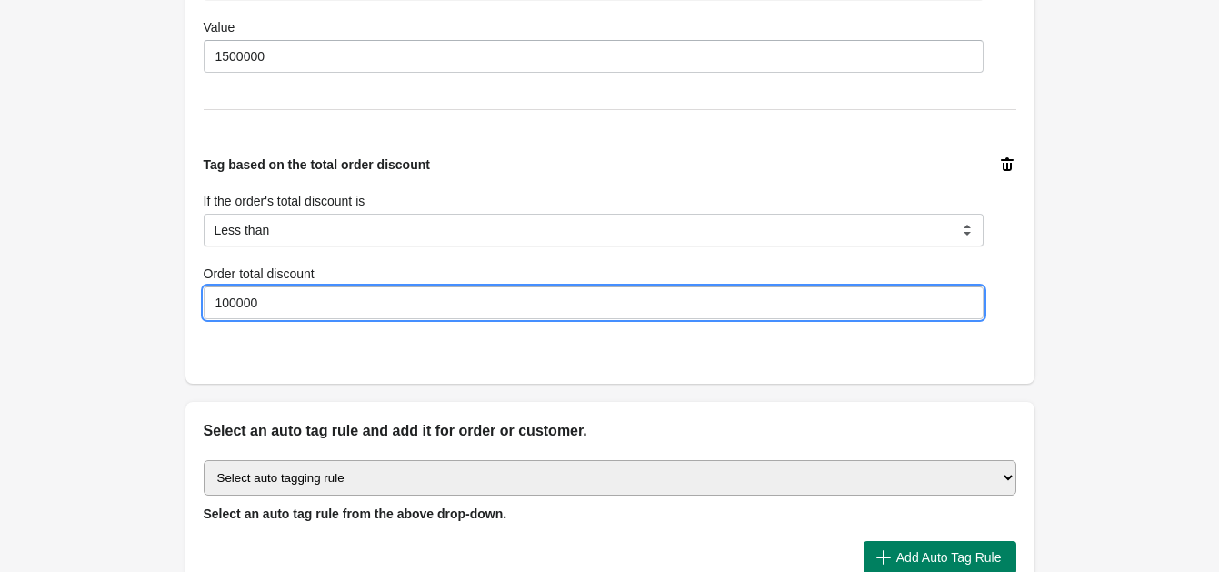
drag, startPoint x: 298, startPoint y: 293, endPoint x: 22, endPoint y: 293, distance: 276.4
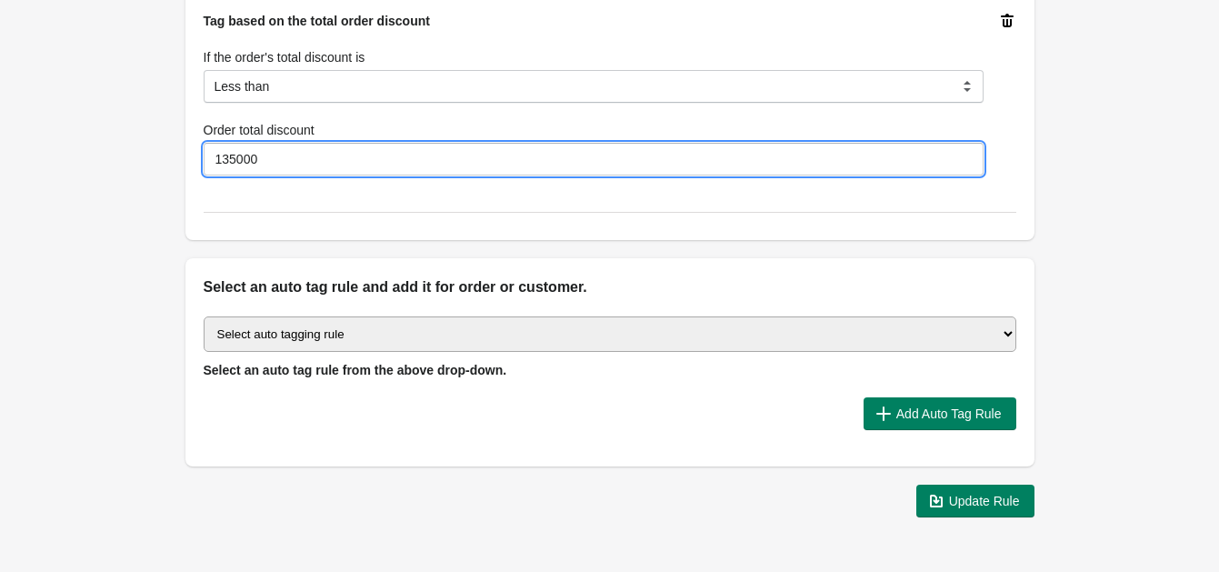
scroll to position [1899, 0]
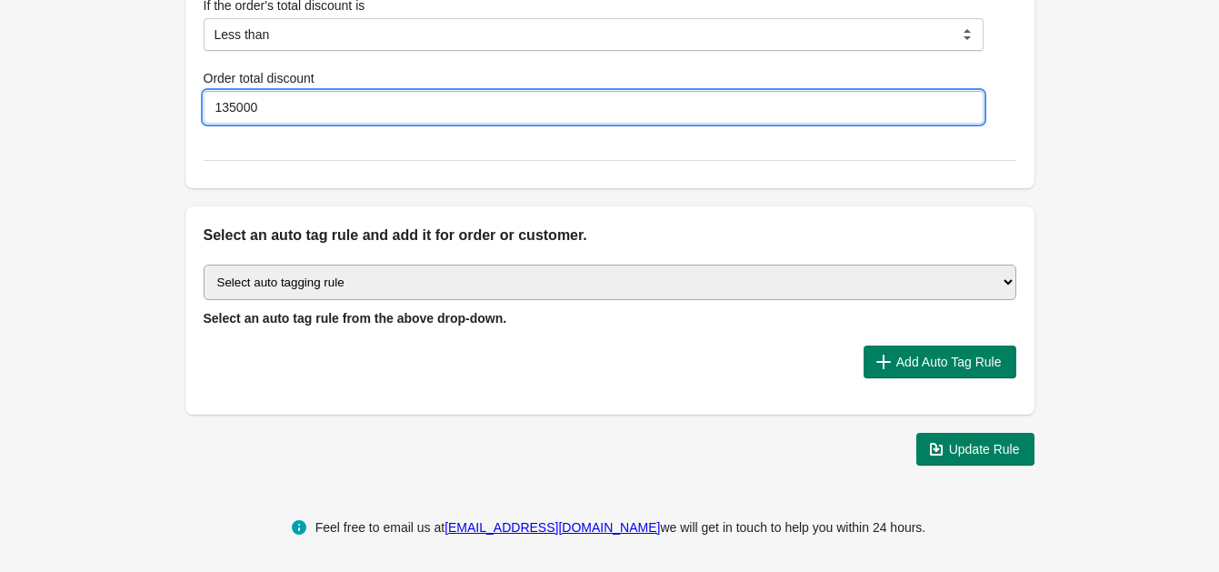
type input "135000"
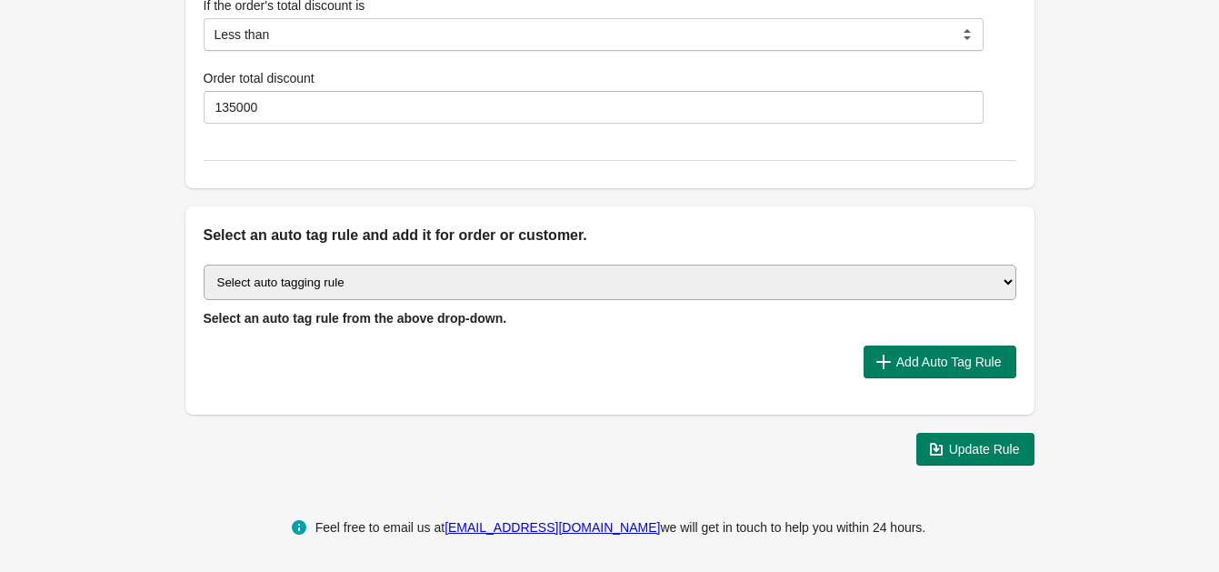
click at [560, 452] on div at bounding box center [543, 449] width 716 height 33
click at [594, 425] on div "Update Rule" at bounding box center [603, 441] width 864 height 47
click at [979, 447] on span "Update Rule" at bounding box center [984, 449] width 71 height 15
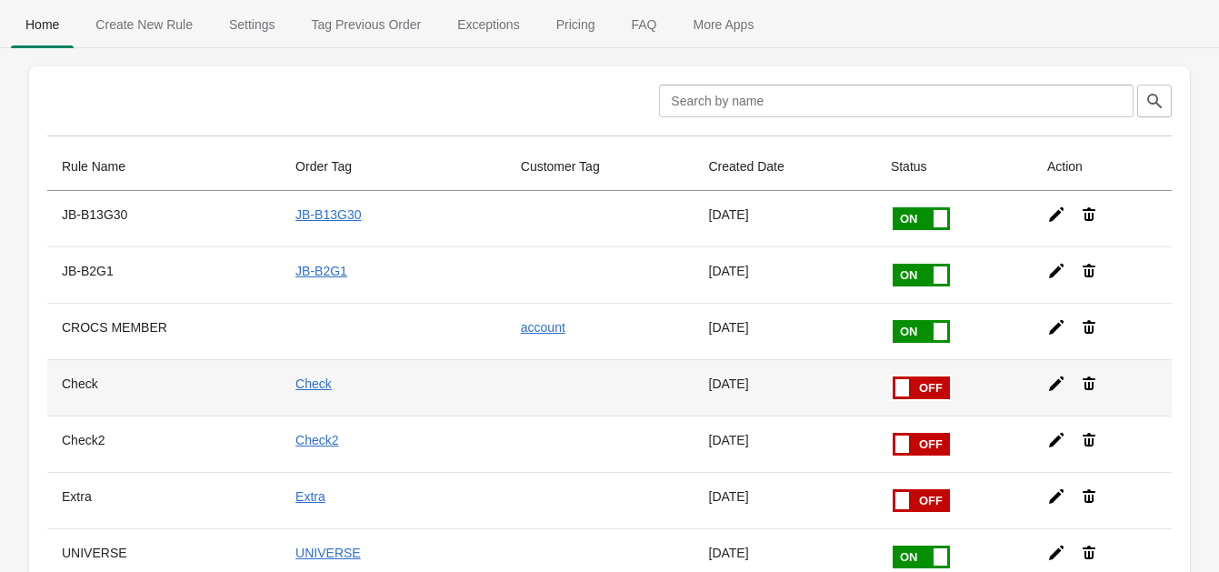
drag, startPoint x: 914, startPoint y: 375, endPoint x: 921, endPoint y: 391, distance: 17.9
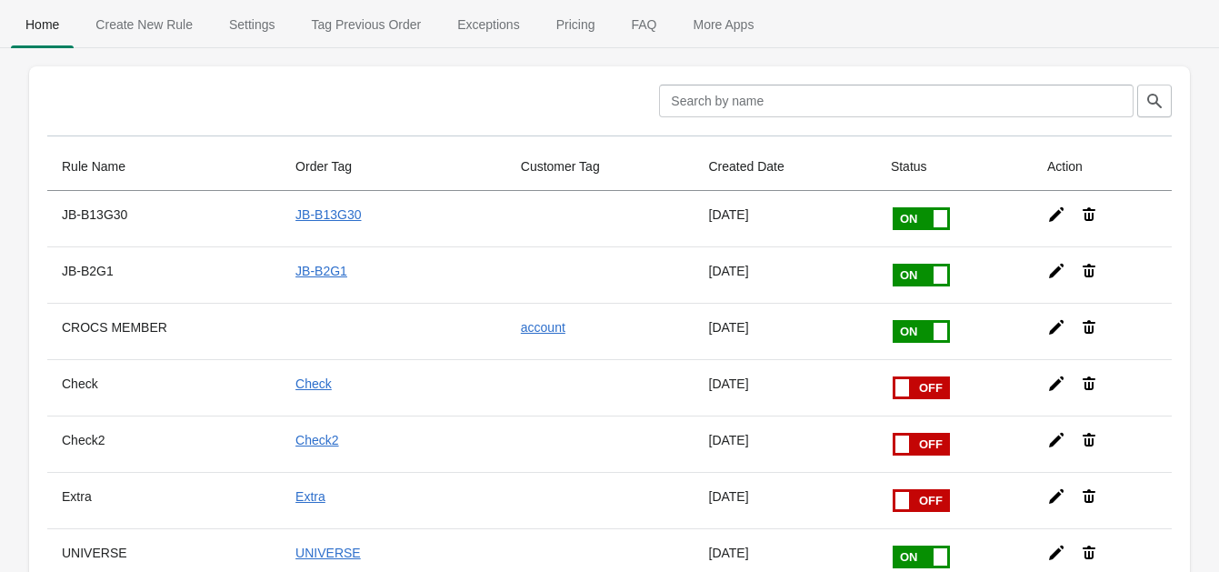
click at [914, 376] on span at bounding box center [893, 376] width 115 height 0
click at [0, 0] on input "checkbox" at bounding box center [0, 0] width 0 height 0
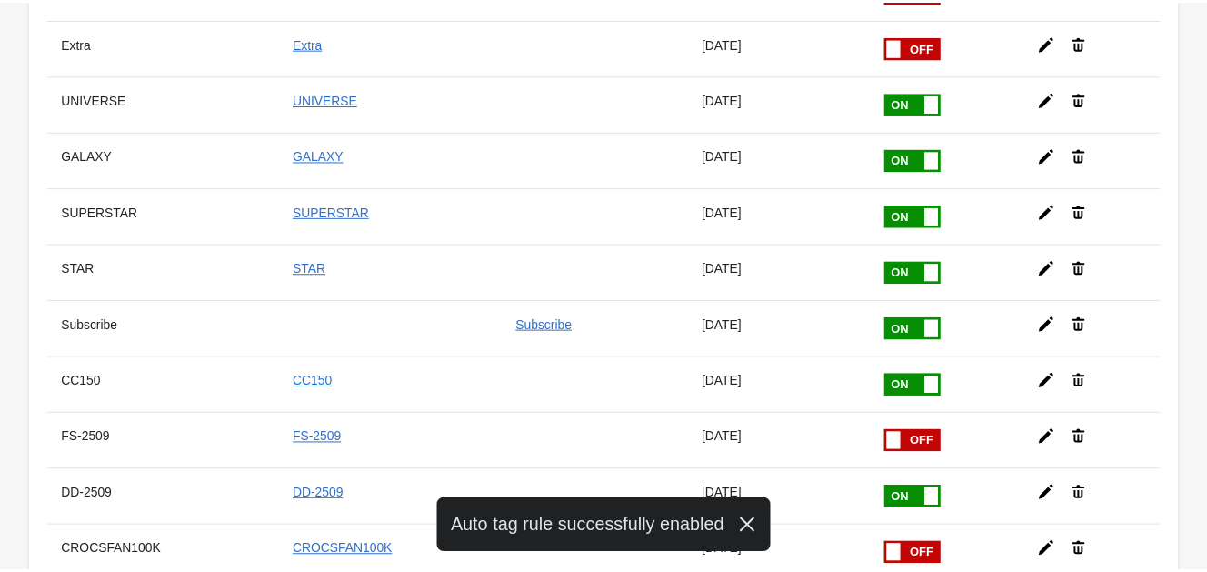
scroll to position [630, 0]
